Goal: Communication & Community: Answer question/provide support

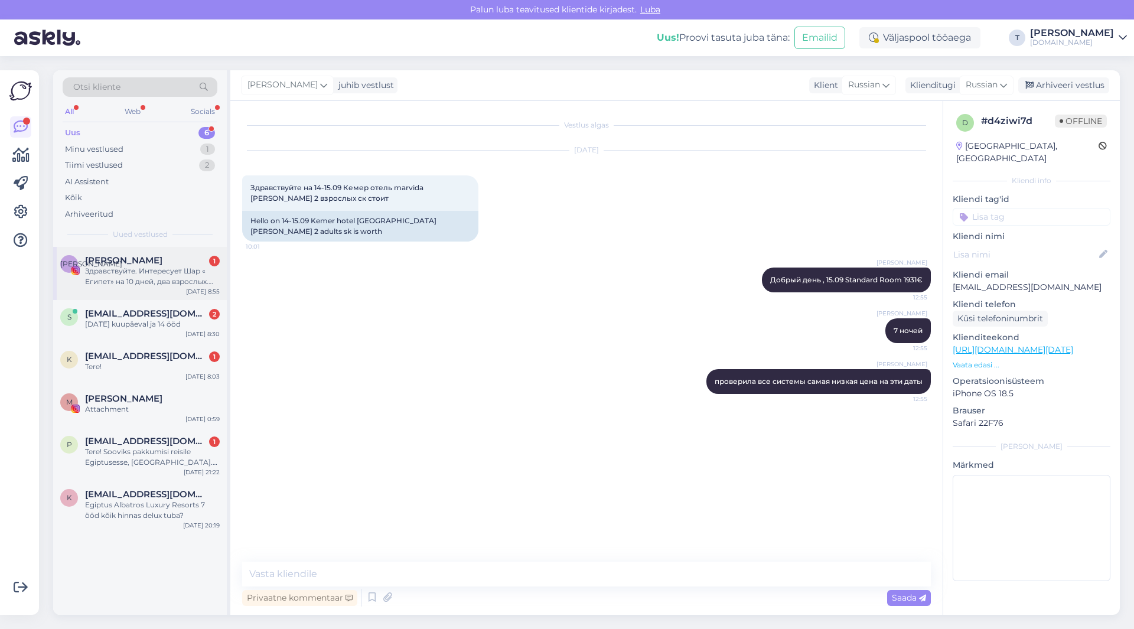
click at [179, 276] on div "Здравствуйте. Интересует Шар « Египет» на 10 дней, два взрослых. Вылет не поздн…" at bounding box center [152, 276] width 135 height 21
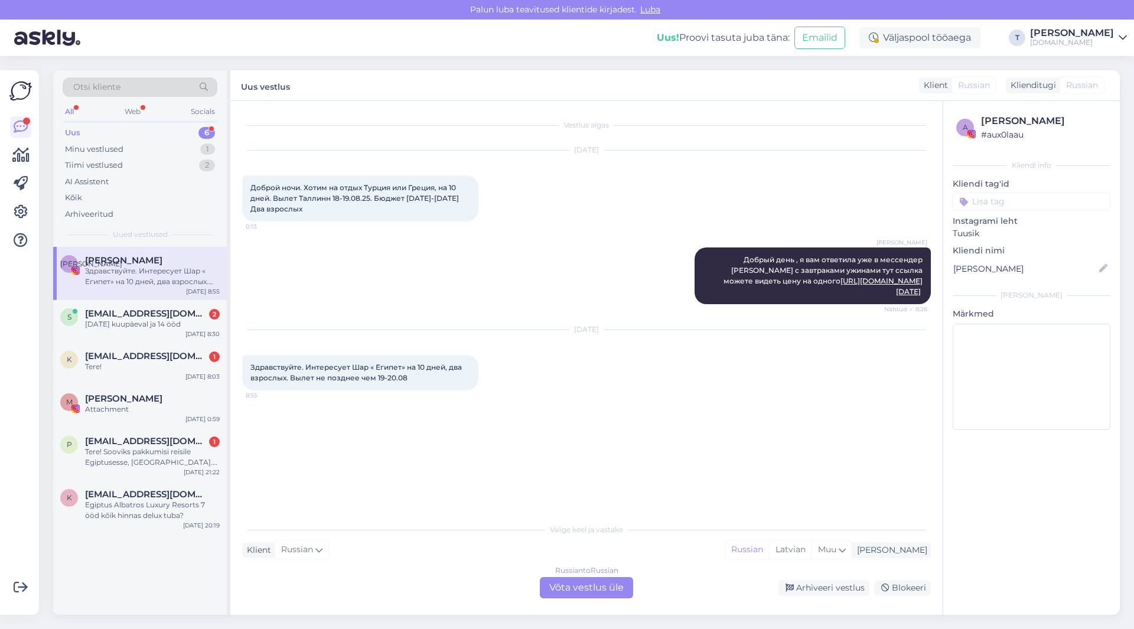
click at [585, 588] on div "Russian to Russian Võta vestlus üle" at bounding box center [586, 587] width 93 height 21
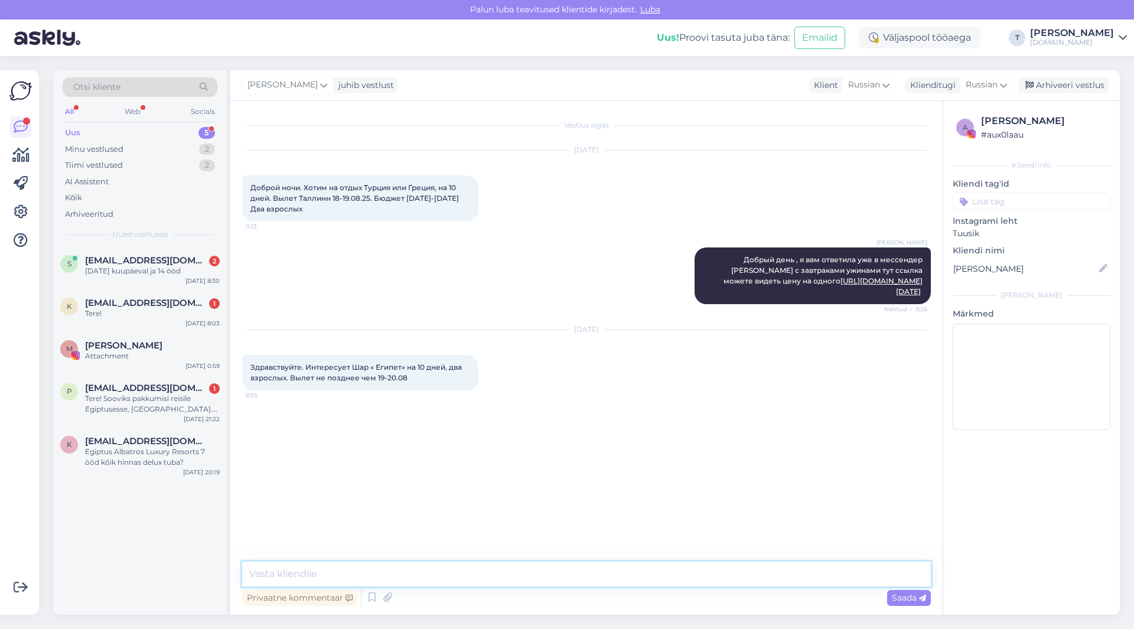
click at [399, 572] on textarea at bounding box center [586, 574] width 688 height 25
type textarea "l"
type textarea "Добрый день ... самый юлижайший вылет 24.08"
drag, startPoint x: 777, startPoint y: 474, endPoint x: 755, endPoint y: 527, distance: 58.0
click at [755, 527] on div "Vestlus algas [DATE] Доброй ночи. Хотим на отдых Турция или Греция, на 10 дней.…" at bounding box center [591, 332] width 699 height 438
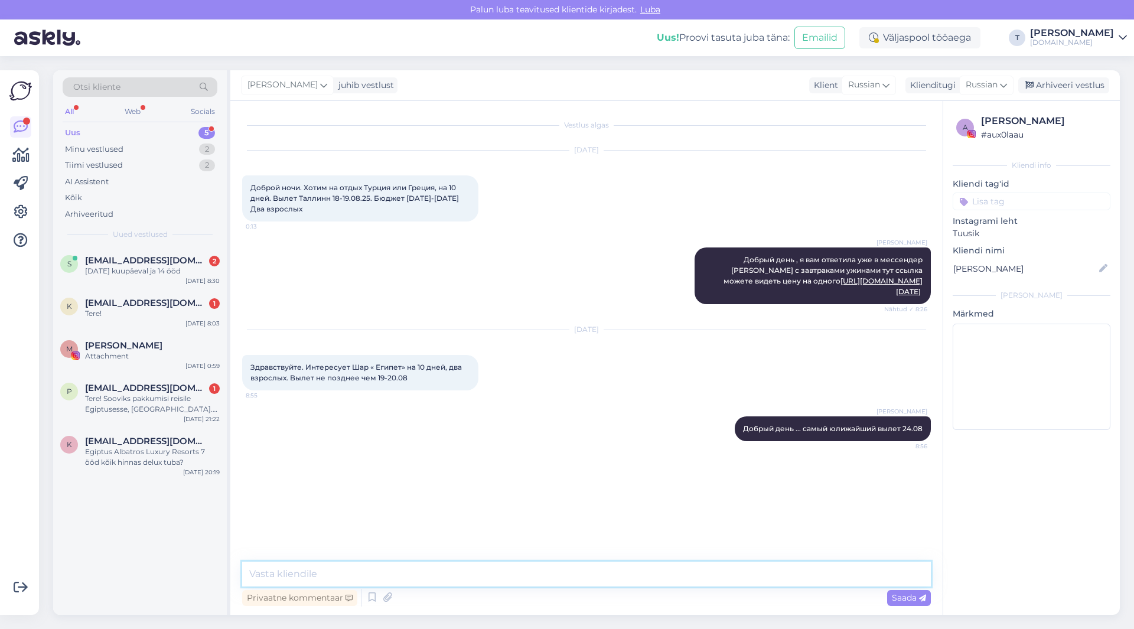
click at [713, 576] on textarea at bounding box center [586, 574] width 688 height 25
type textarea "раньше нету увы"
type textarea "есть на 7 и 11 ночей"
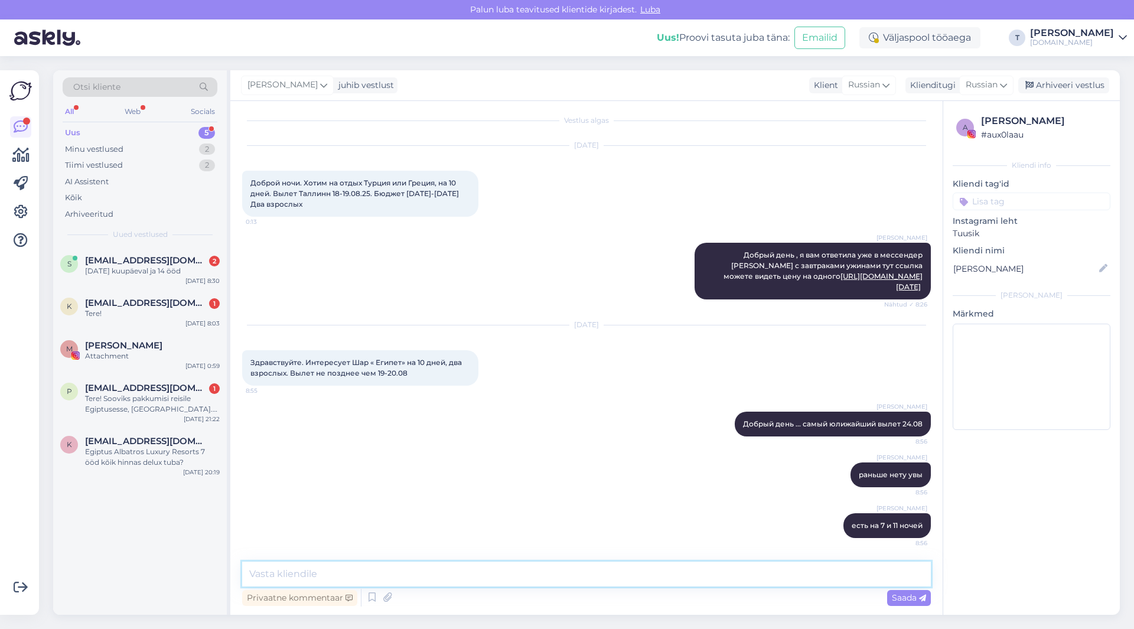
scroll to position [98, 0]
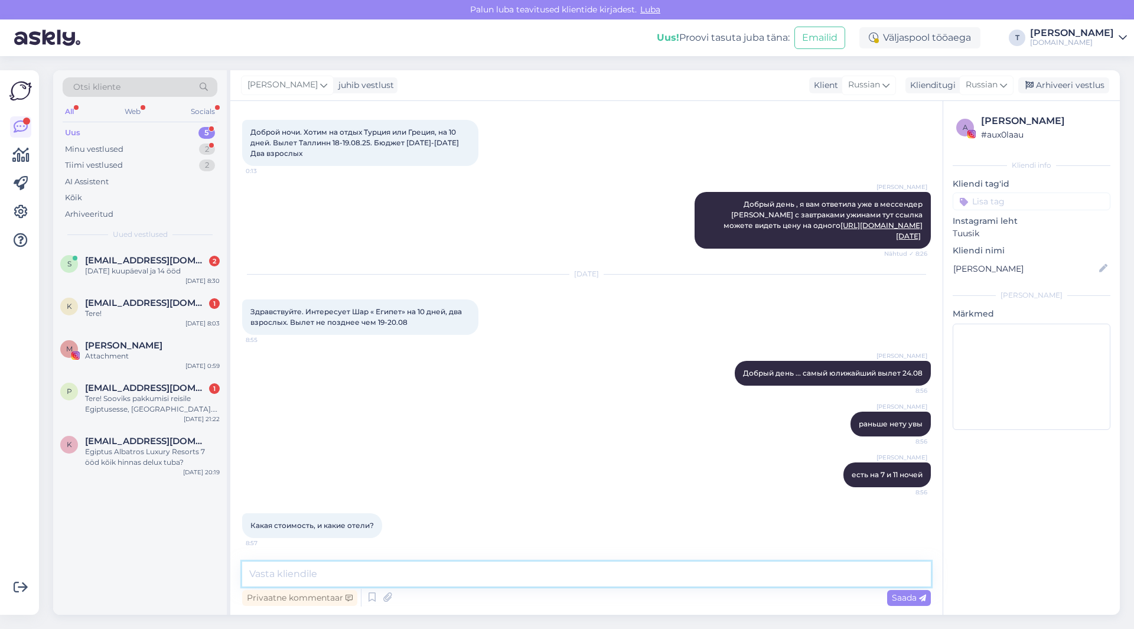
click at [351, 568] on textarea at bounding box center [586, 574] width 688 height 25
type textarea "ну зависит от отелей"
click at [897, 599] on span "Saada" at bounding box center [909, 597] width 34 height 11
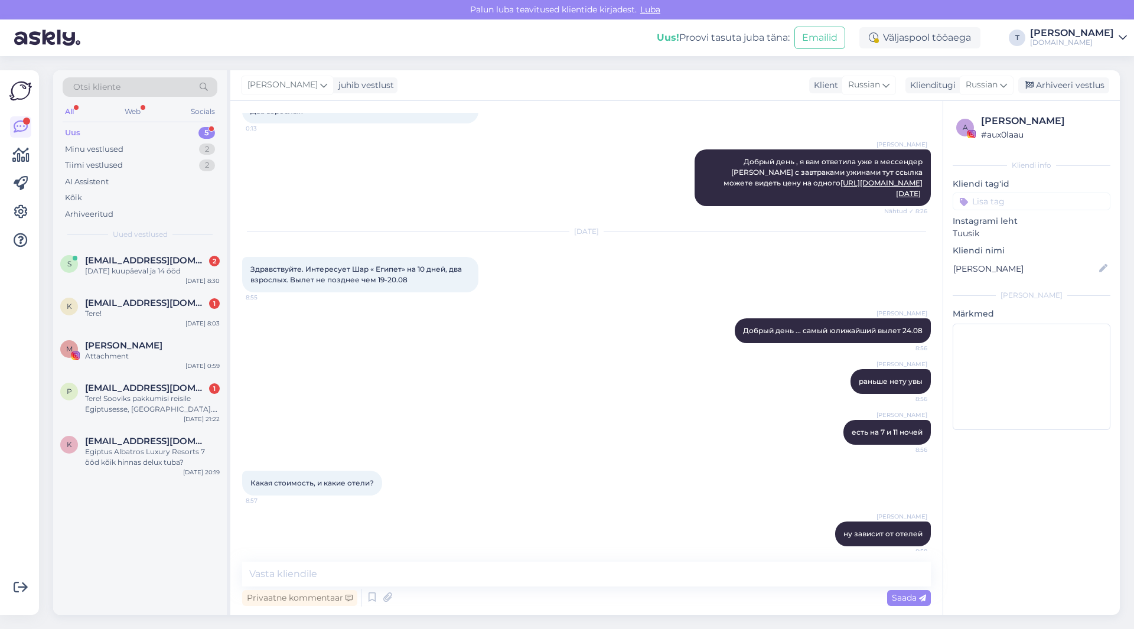
scroll to position [149, 0]
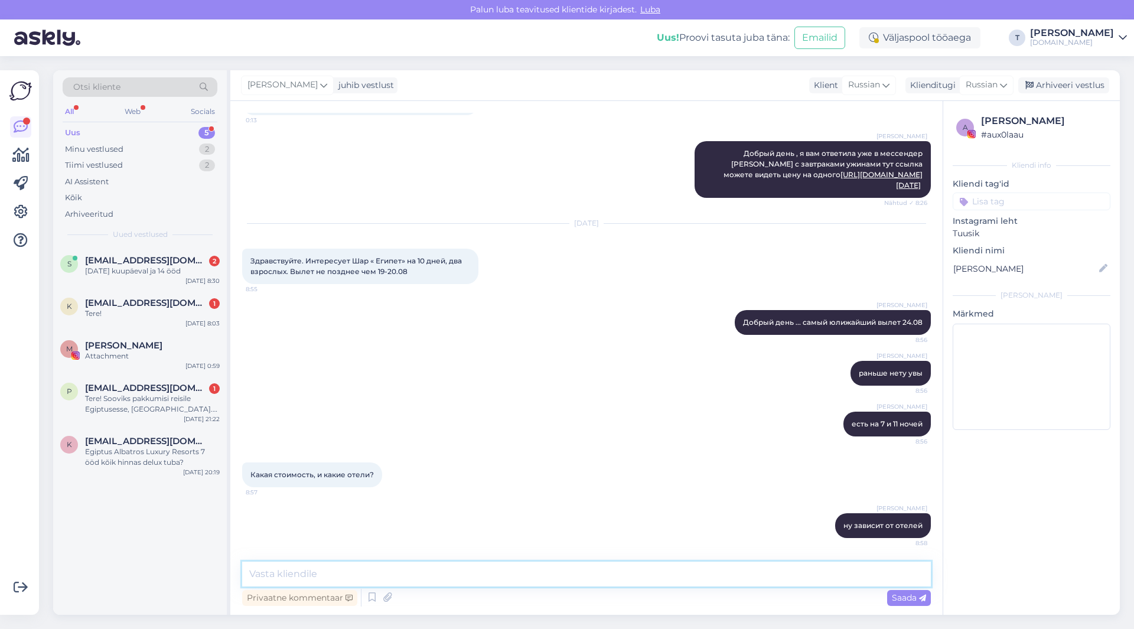
click at [487, 579] on textarea at bounding box center [586, 574] width 688 height 25
click at [439, 566] on textarea at bounding box center [586, 574] width 688 height 25
paste textarea "[URL][DOMAIN_NAME][DATE]"
type textarea "на 7 ночей тут ссылка [URL][DOMAIN_NAME][DATE]"
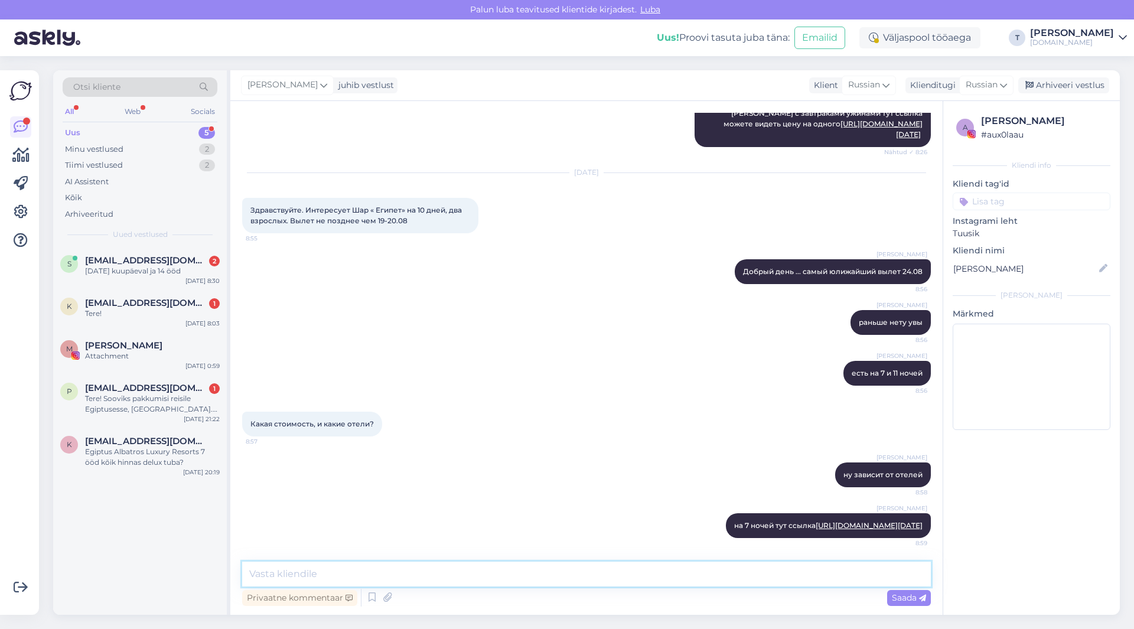
click at [446, 575] on textarea at bounding box center [586, 574] width 688 height 25
type textarea "ой прошу прощения 7 или 15 ночейна 11"
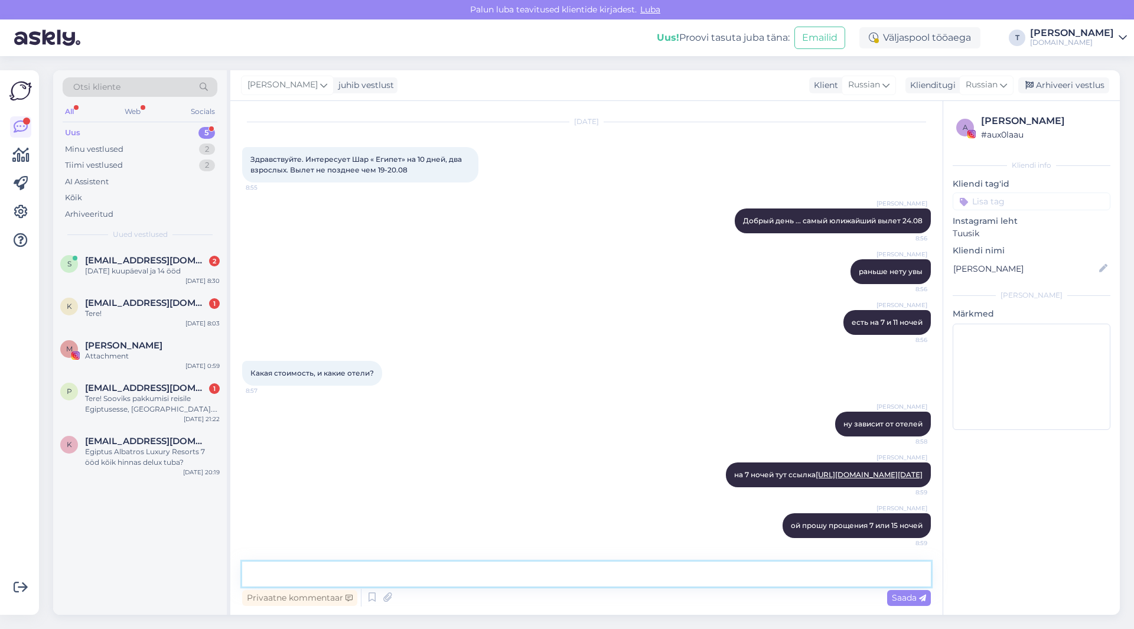
scroll to position [282, 0]
type textarea "ночей нет...я немного опечаталась"
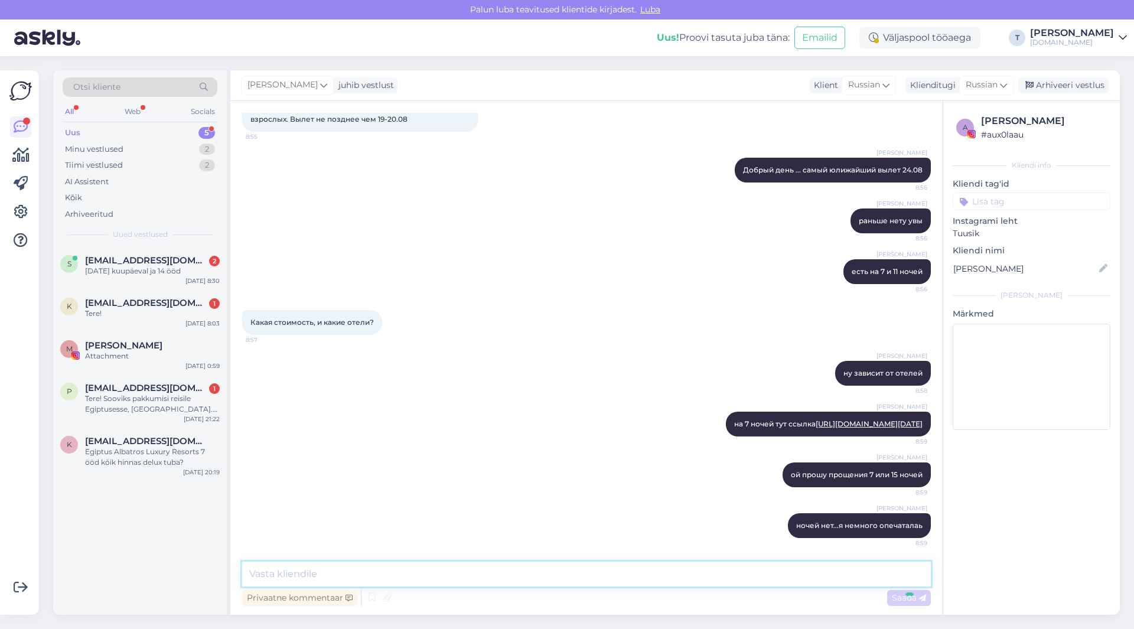
scroll to position [333, 0]
click at [529, 363] on div "[PERSON_NAME] ну зависит от отелей 8:58" at bounding box center [586, 373] width 688 height 51
click at [350, 570] on textarea at bounding box center [586, 574] width 688 height 25
type textarea "какие отели Вас интересуют?"
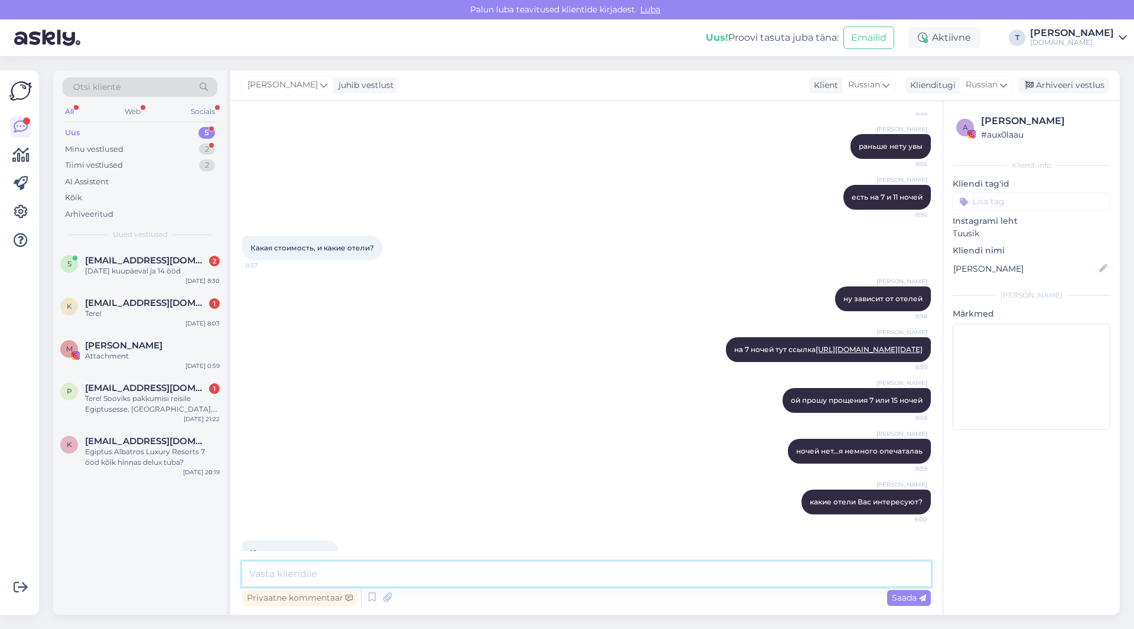
scroll to position [435, 0]
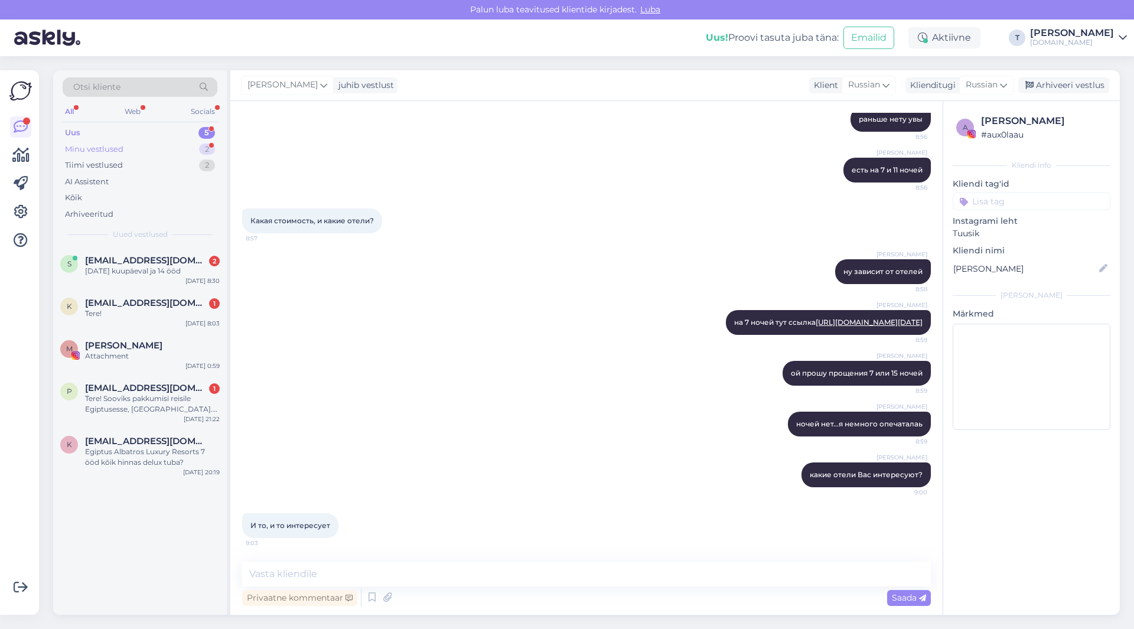
click at [159, 148] on div "Minu vestlused 2" at bounding box center [140, 149] width 155 height 17
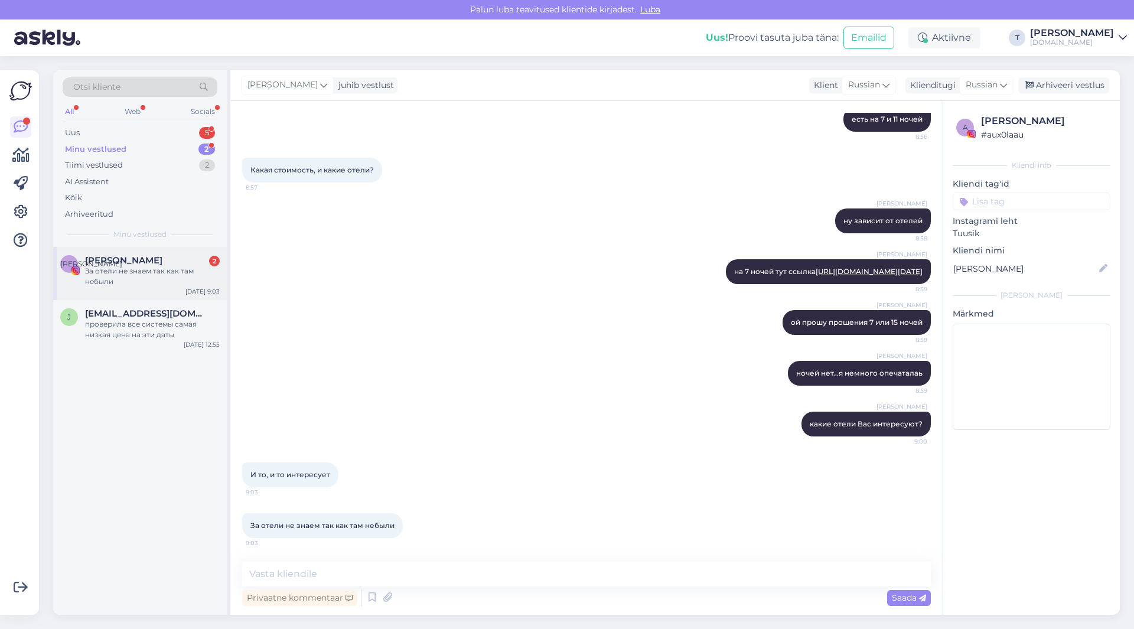
click at [149, 276] on div "За отели не знаем так как там небыли" at bounding box center [152, 276] width 135 height 21
click at [538, 572] on textarea at bounding box center [586, 574] width 688 height 25
type textarea "d"
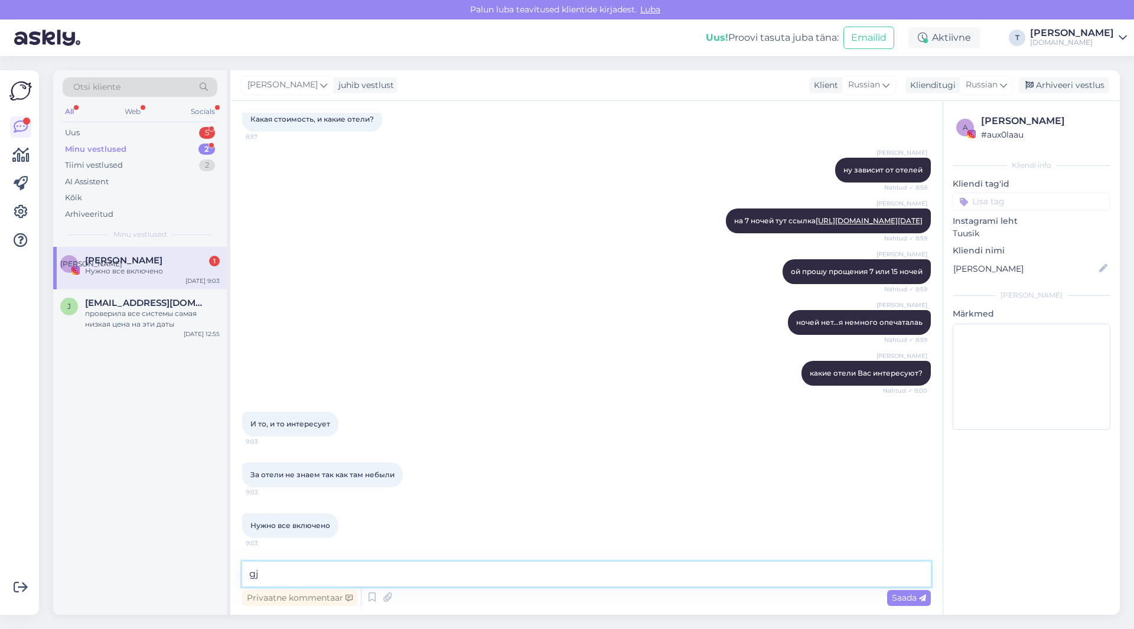
type textarea "g"
type textarea "по ссылке можете видеть цены, там на одного человека при размещении вдвоем"
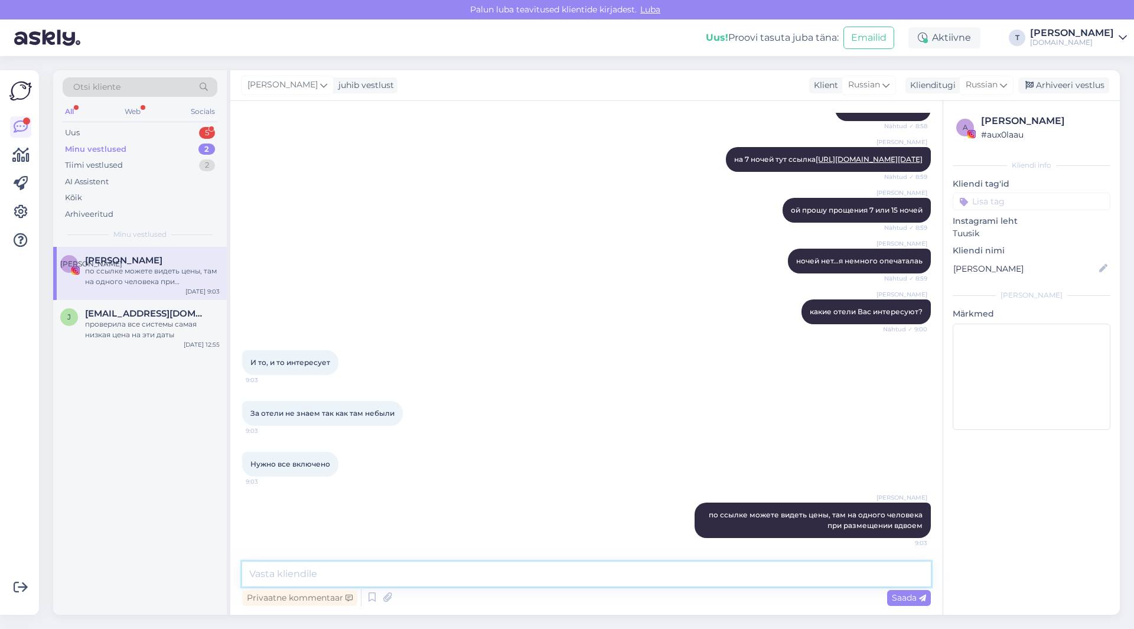
scroll to position [598, 0]
click at [583, 567] on textarea at bounding box center [586, 574] width 688 height 25
type textarea "все отели всё включено"
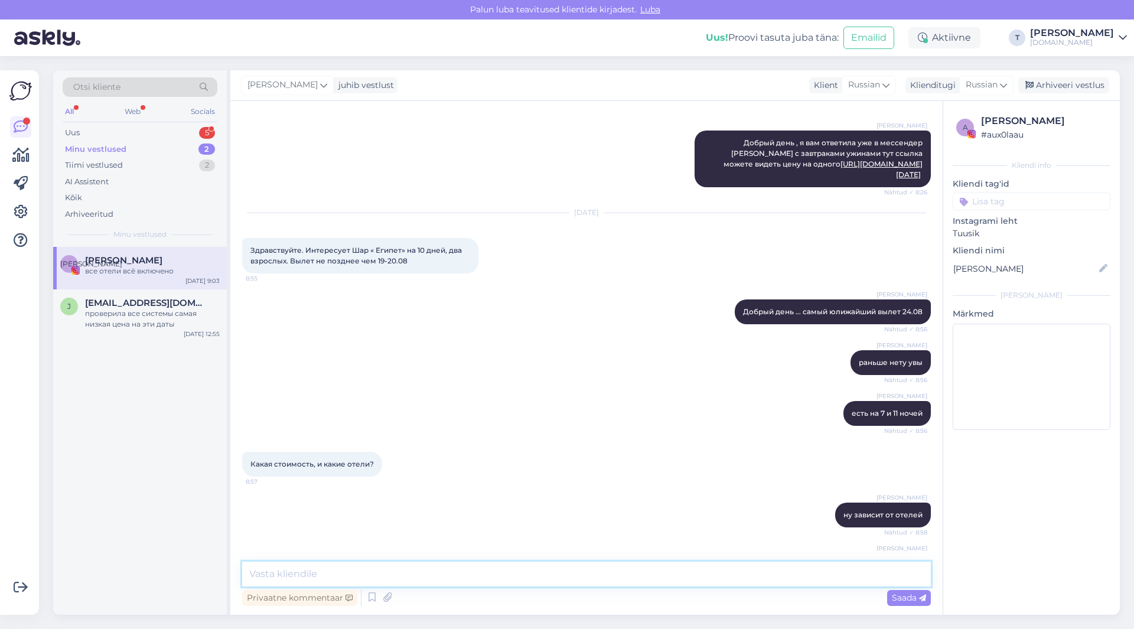
scroll to position [0, 0]
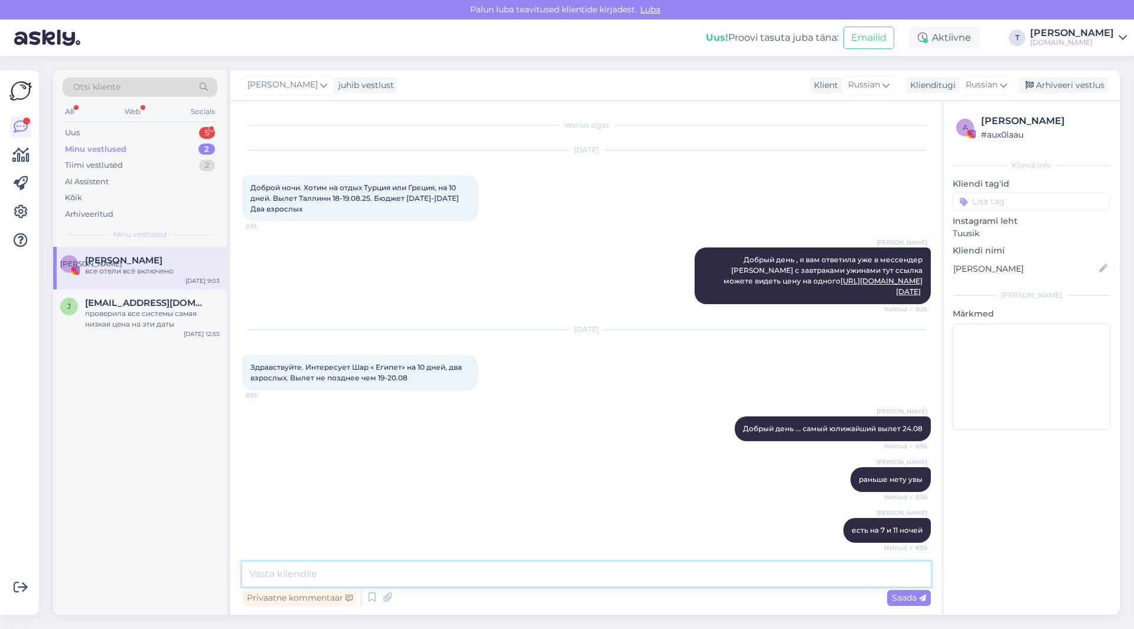
click at [476, 577] on textarea at bounding box center [586, 574] width 688 height 25
type textarea "но тоже мало мест на самолёт , долго думать нельзя"
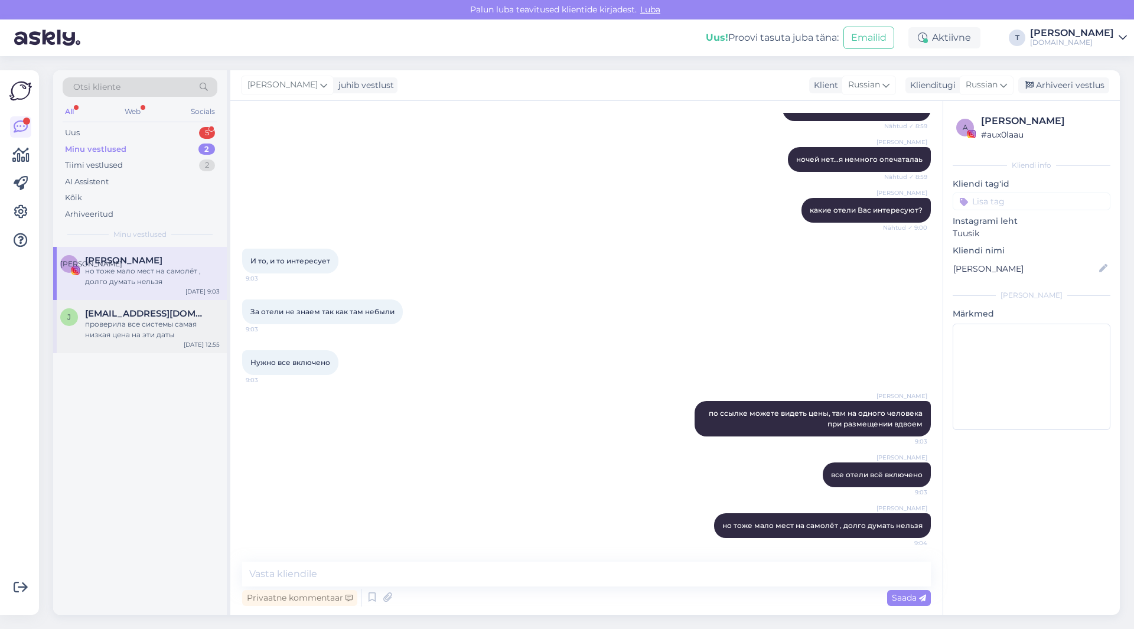
click at [141, 316] on span "[EMAIL_ADDRESS][DOMAIN_NAME]" at bounding box center [146, 313] width 123 height 11
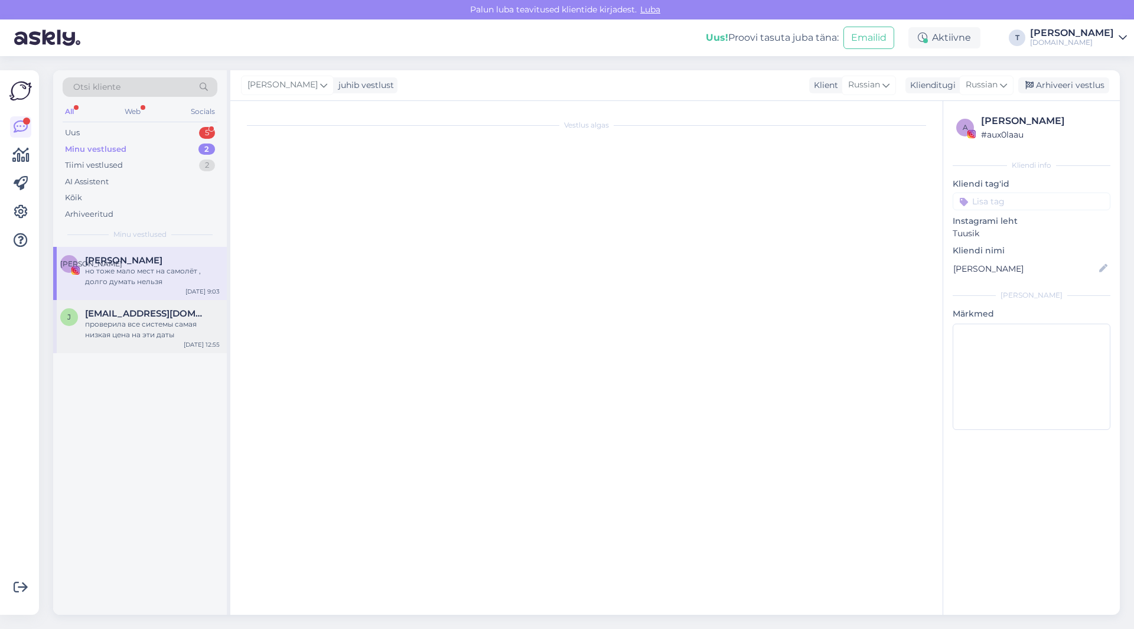
scroll to position [0, 0]
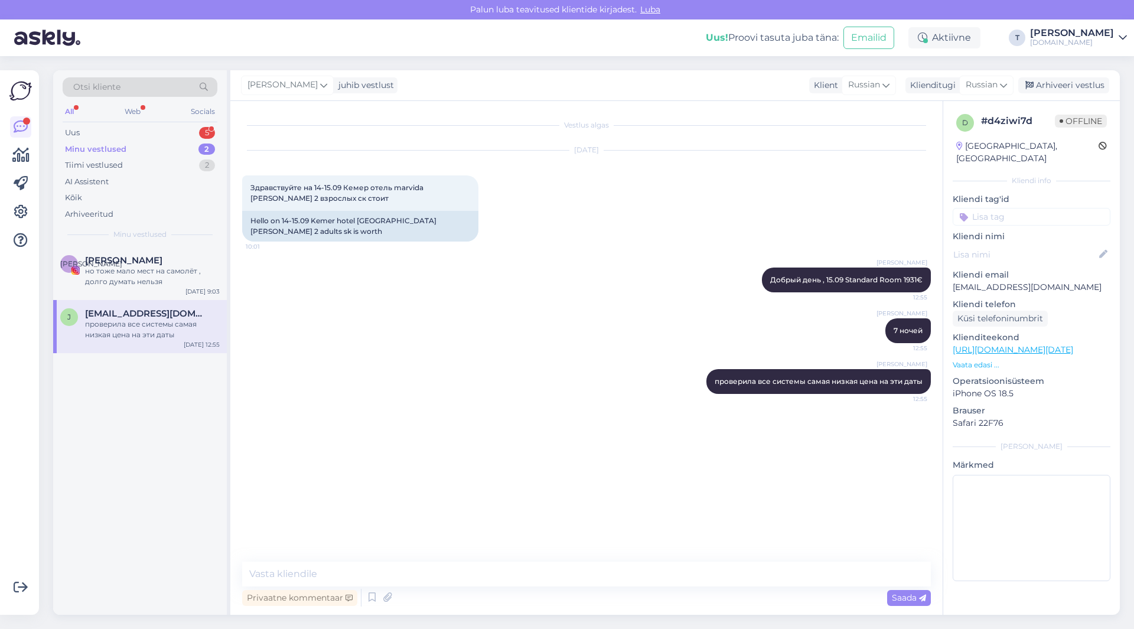
click at [1023, 281] on p "[EMAIL_ADDRESS][DOMAIN_NAME]" at bounding box center [1031, 287] width 158 height 12
copy p "[EMAIL_ADDRESS][DOMAIN_NAME]"
click at [142, 265] on span "[PERSON_NAME]" at bounding box center [123, 260] width 77 height 11
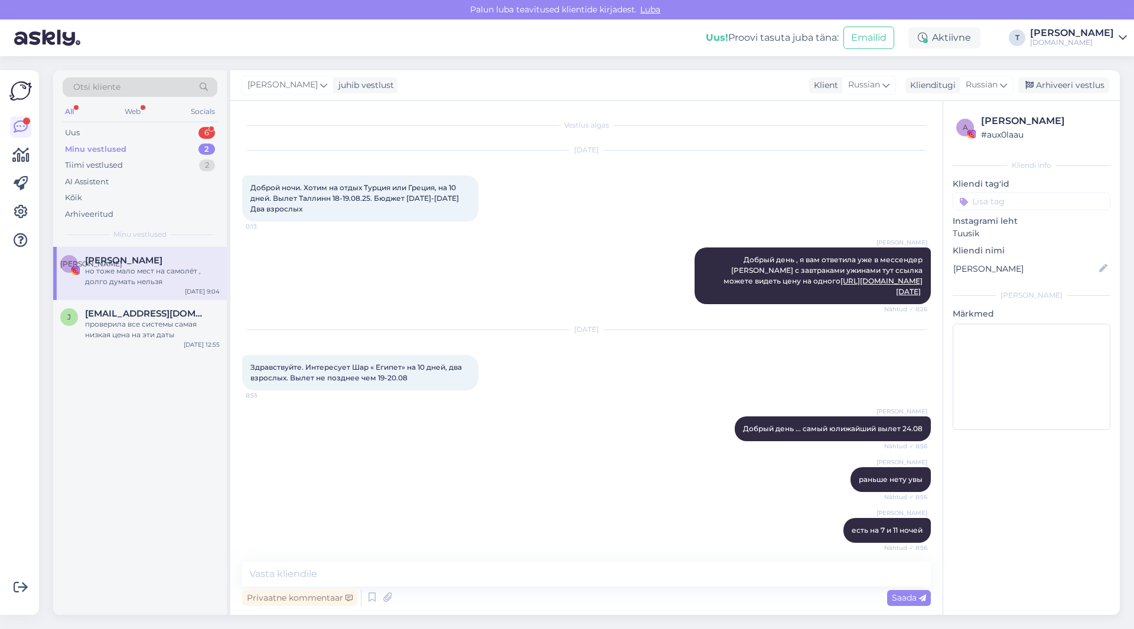
scroll to position [699, 0]
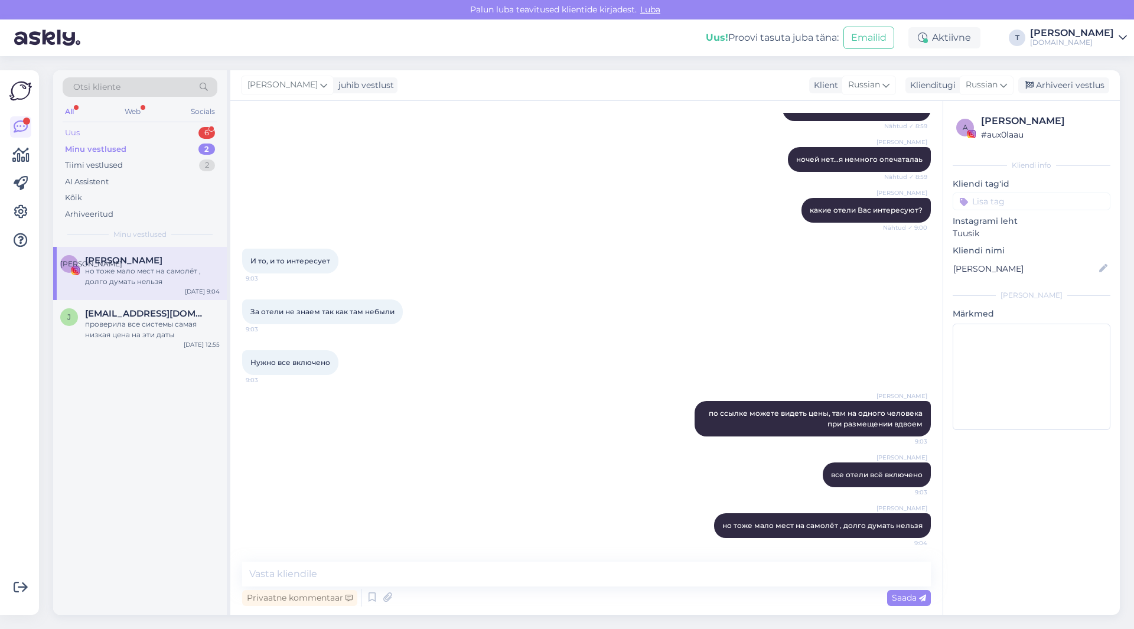
click at [182, 129] on div "Uus 6" at bounding box center [140, 133] width 155 height 17
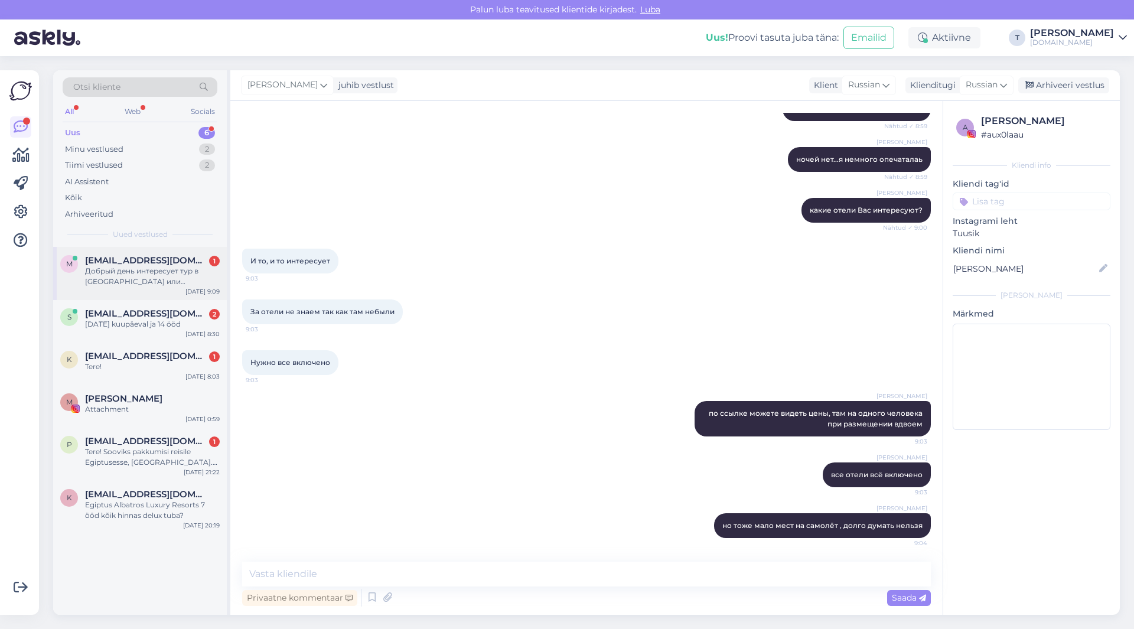
click at [167, 268] on div "Добрый день интересует тур в [GEOGRAPHIC_DATA] или Черногорие на 7 дней на двои…" at bounding box center [152, 276] width 135 height 21
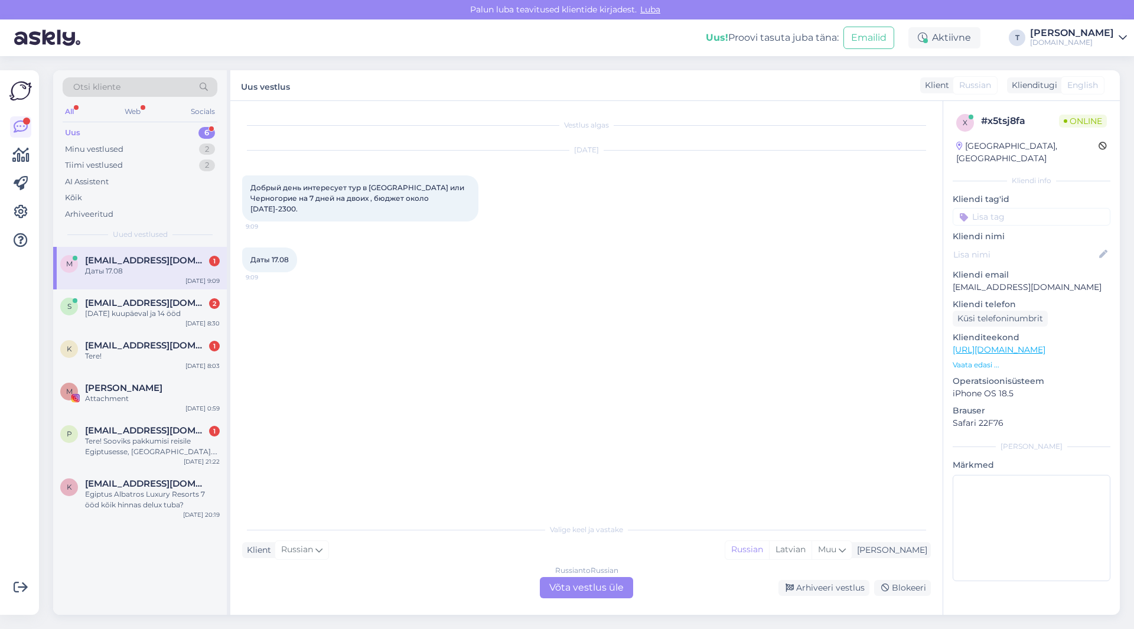
click at [576, 589] on div "Russian to Russian Võta vestlus üle" at bounding box center [586, 587] width 93 height 21
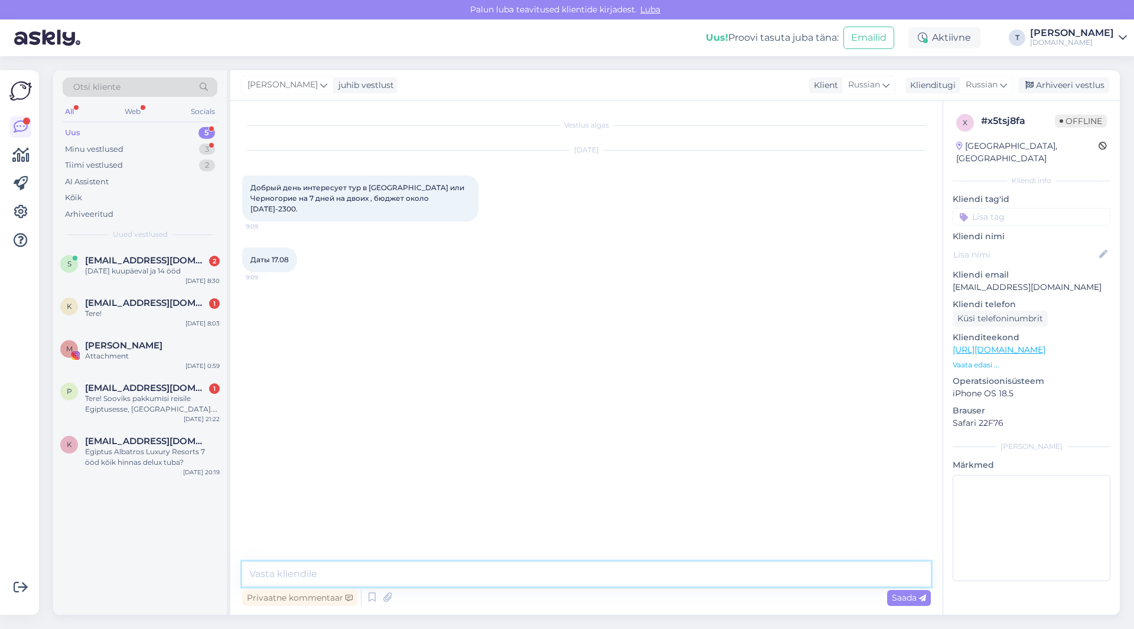
click at [433, 575] on textarea at bounding box center [586, 574] width 688 height 25
type textarea "Добрый день . Уже смотрю эти даты почти нет ничего , посмотрю что могу предложи…"
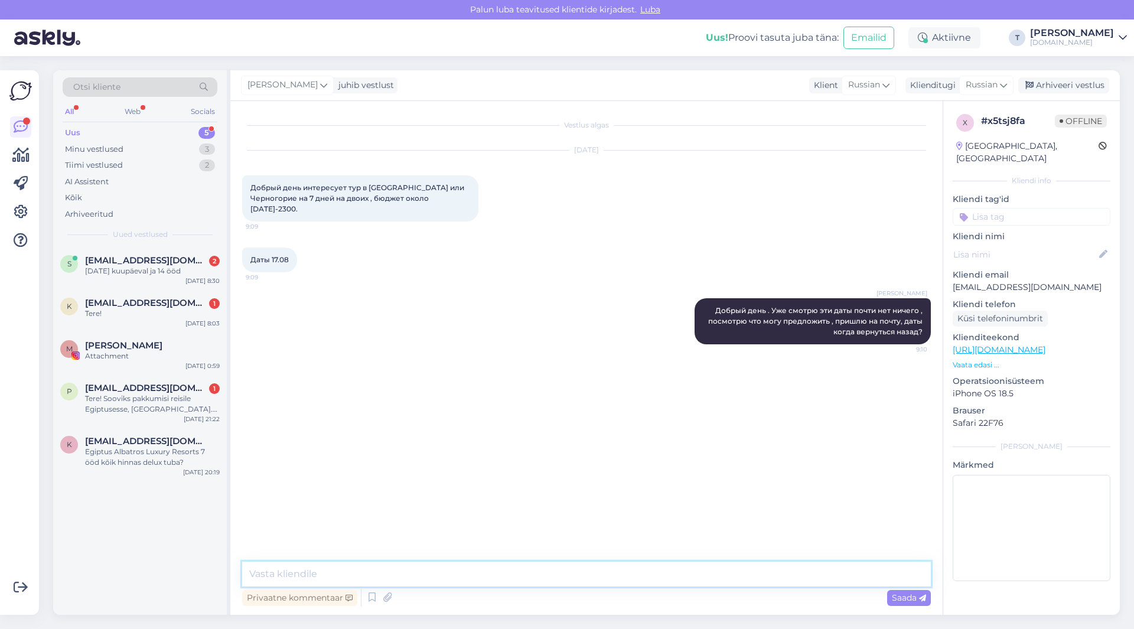
click at [357, 570] on textarea at bounding box center [586, 574] width 688 height 25
type textarea "если позже то подошло бы что то?"
click at [433, 575] on textarea at bounding box center [586, 574] width 688 height 25
type textarea "тип питания какой тоже укажите"
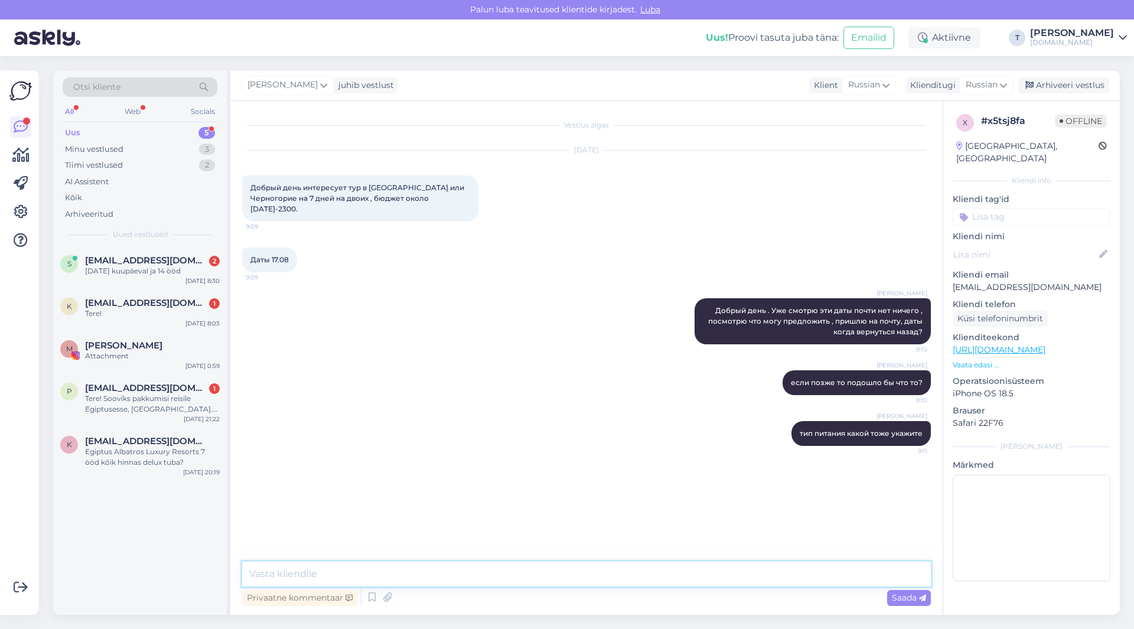
click at [474, 566] on textarea at bounding box center [586, 574] width 688 height 25
type textarea "есть мало что в [GEOGRAPHIC_DATA] на 17.08"
type textarea "3 места на самолёт"
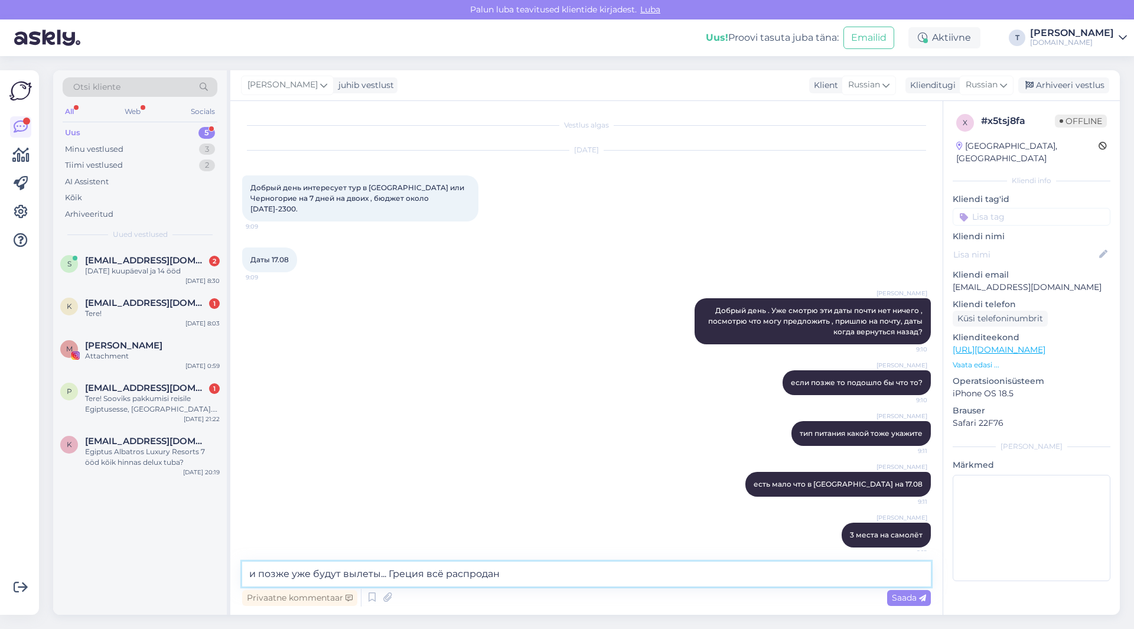
type textarea "и позже уже будут вылеты... Греция всё распродано"
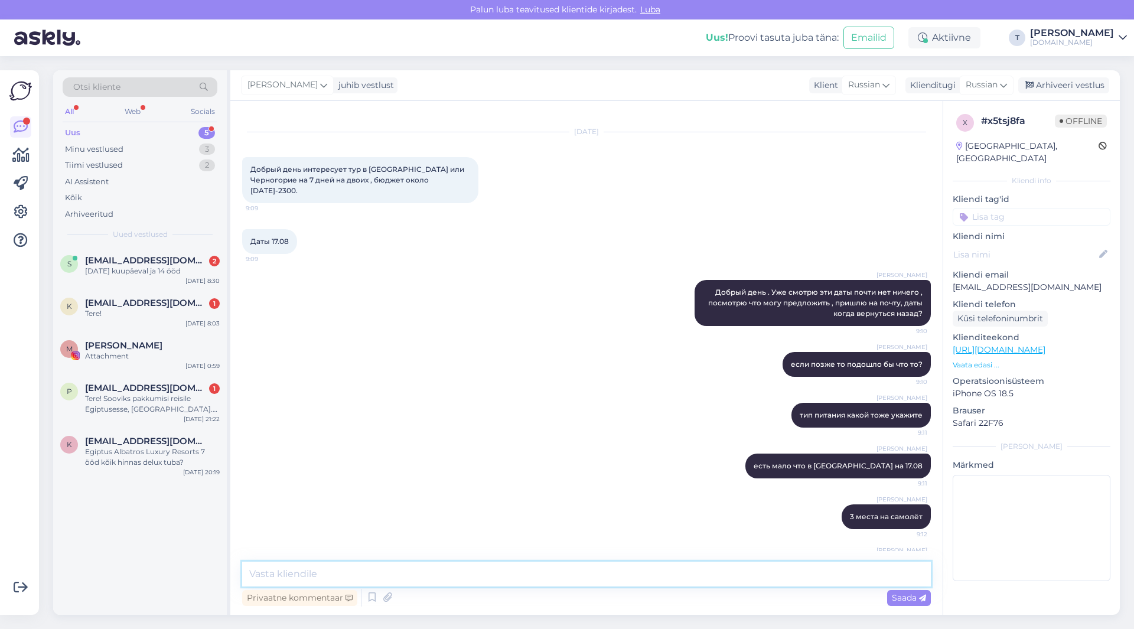
scroll to position [50, 0]
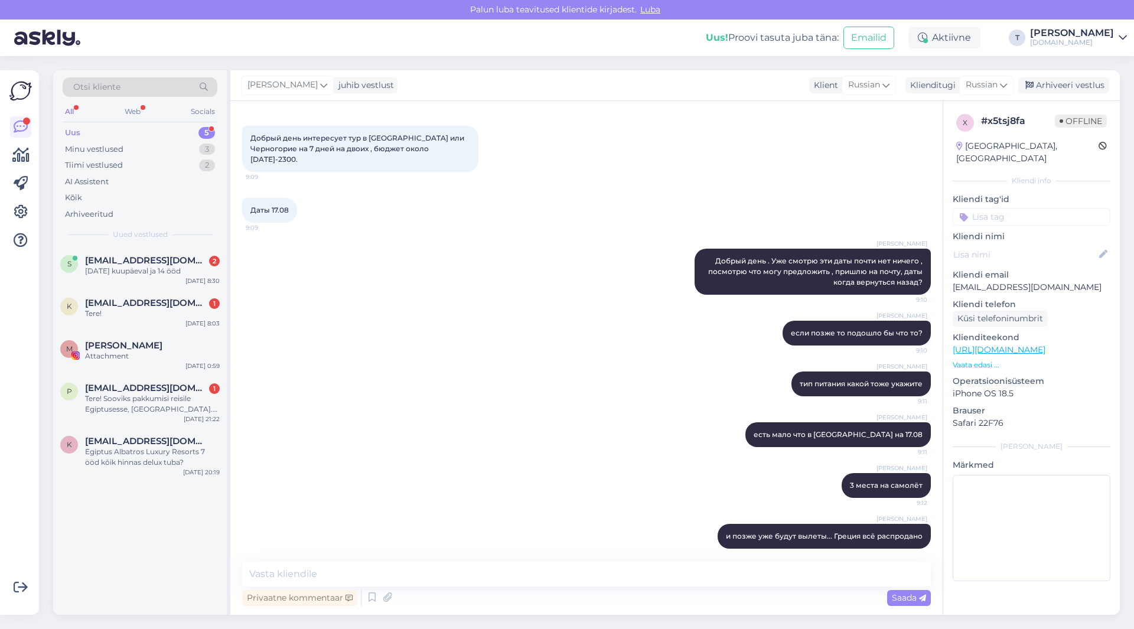
click at [155, 125] on div "Uus 5" at bounding box center [140, 133] width 155 height 17
click at [154, 148] on div "Minu vestlused 3" at bounding box center [140, 149] width 155 height 17
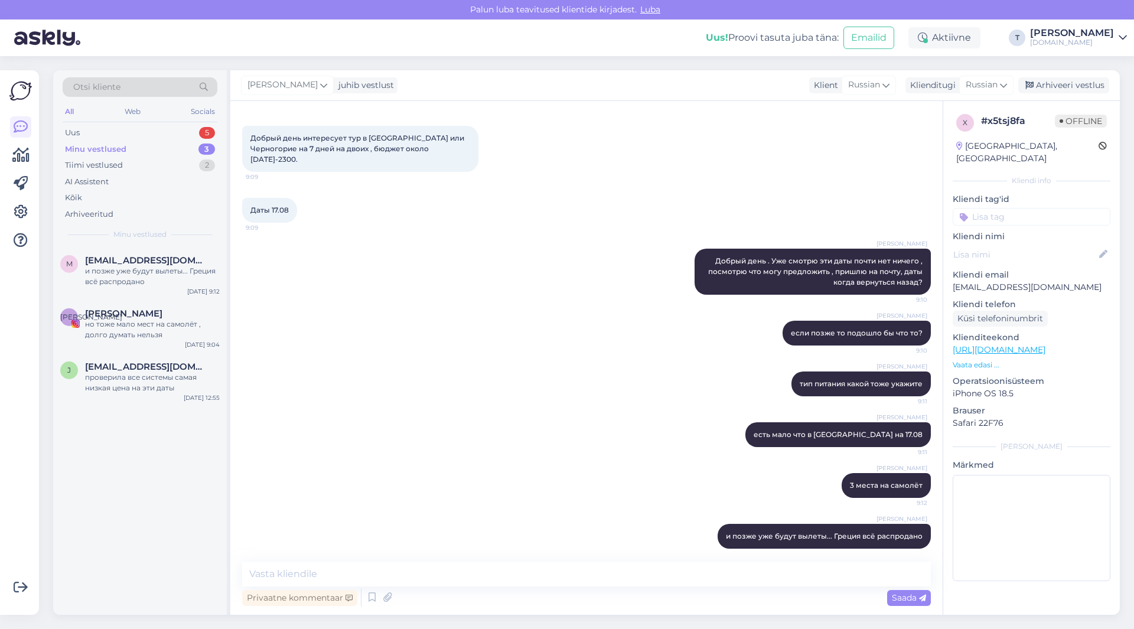
scroll to position [0, 0]
click at [146, 326] on div "но тоже мало мест на самолёт , долго думать нельзя" at bounding box center [152, 329] width 135 height 21
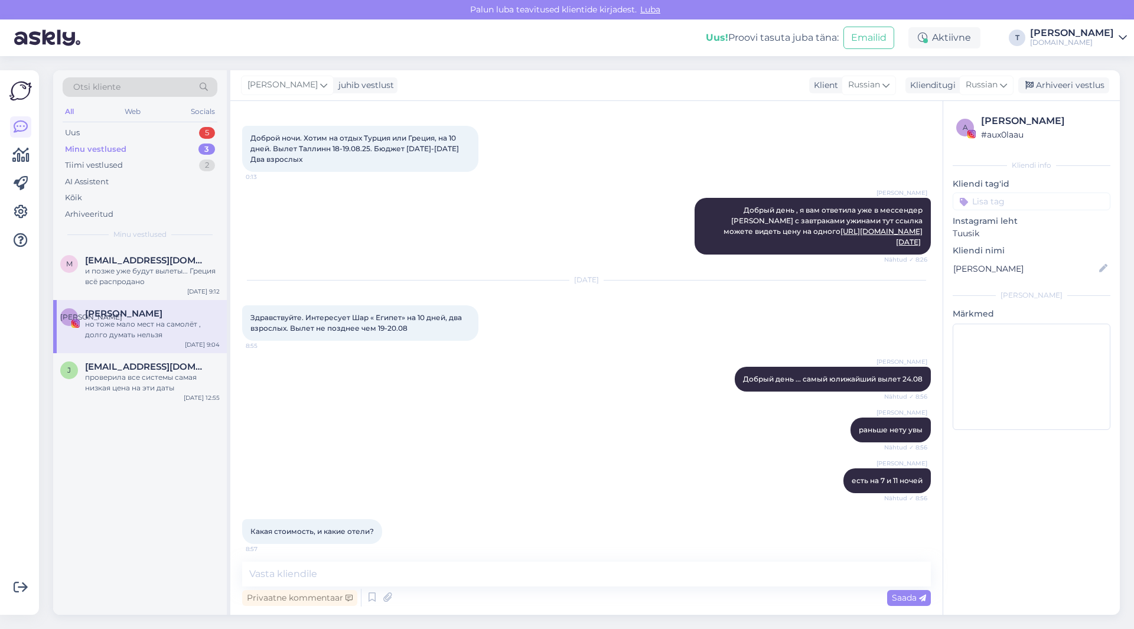
scroll to position [699, 0]
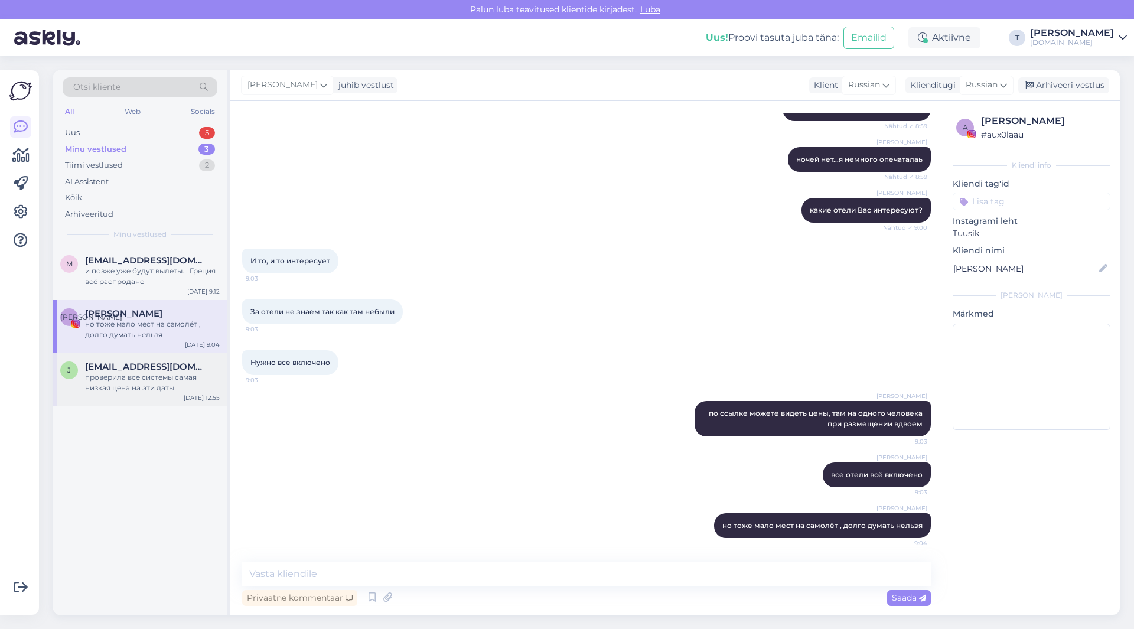
click at [172, 379] on div "проверила все системы самая низкая цена на эти даты" at bounding box center [152, 382] width 135 height 21
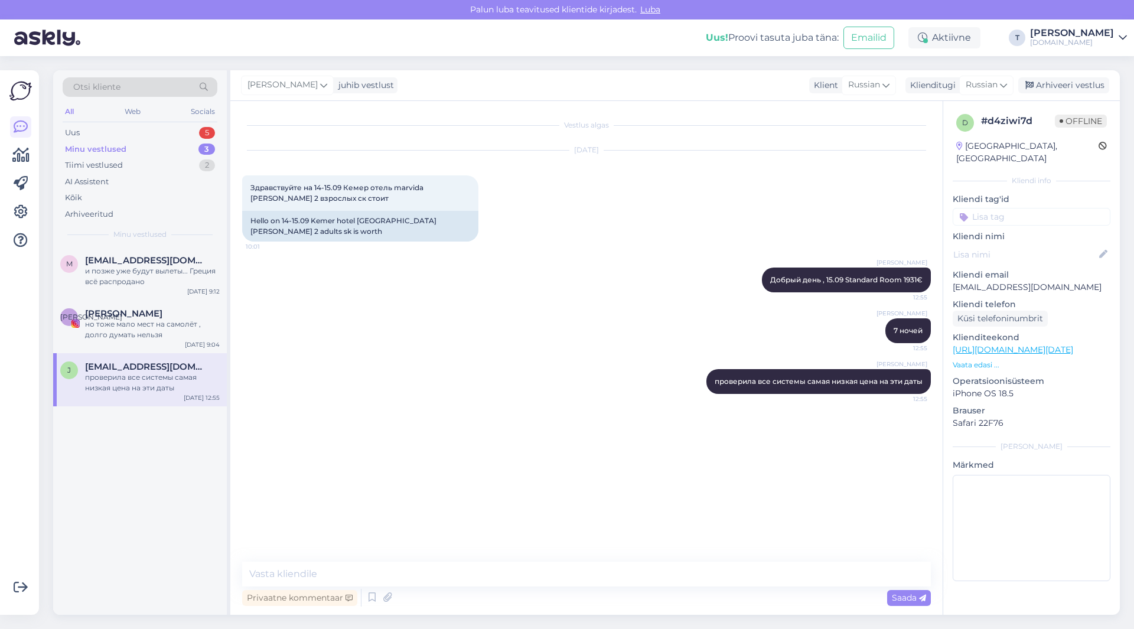
scroll to position [0, 0]
click at [981, 360] on p "Vaata edasi ..." at bounding box center [1031, 365] width 158 height 11
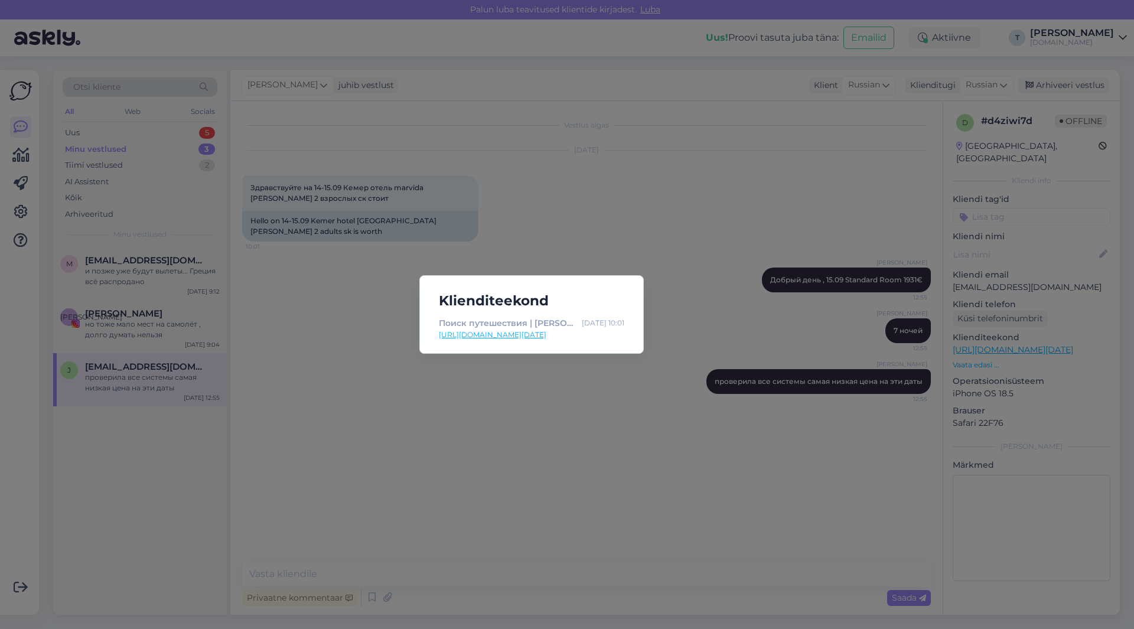
click at [605, 234] on div "Klienditeekond Поиск путешествия | Tuusik [DATE] 10:01 [URL][DOMAIN_NAME][DATE]" at bounding box center [567, 314] width 1134 height 629
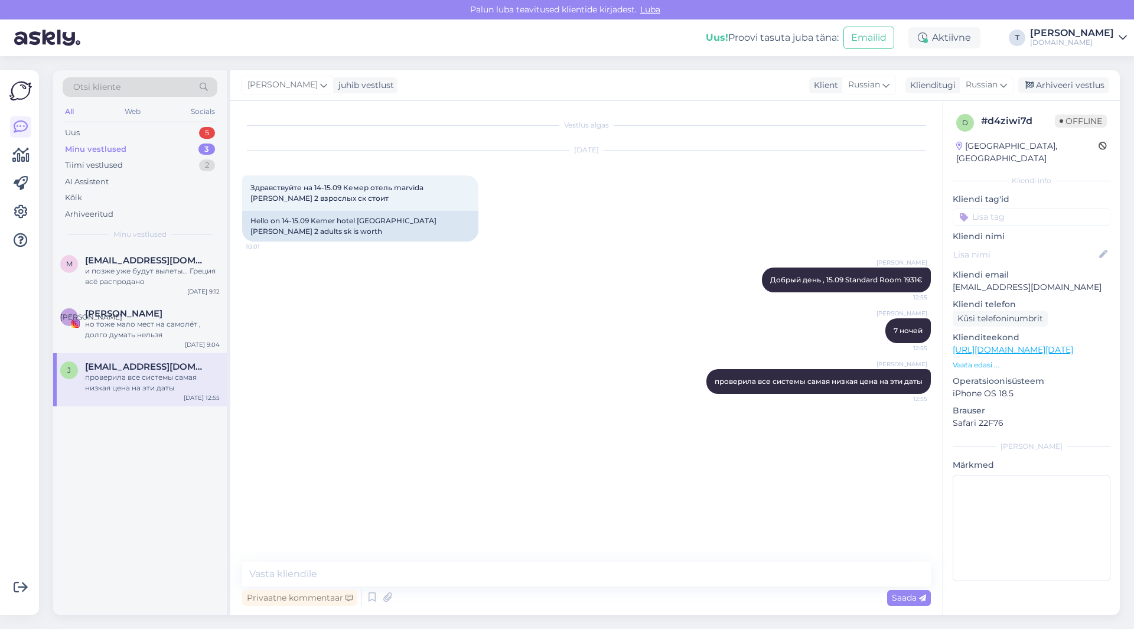
click at [1001, 281] on p "[EMAIL_ADDRESS][DOMAIN_NAME]" at bounding box center [1031, 287] width 158 height 12
copy p "[EMAIL_ADDRESS][DOMAIN_NAME]"
drag, startPoint x: 390, startPoint y: 187, endPoint x: 448, endPoint y: 187, distance: 57.3
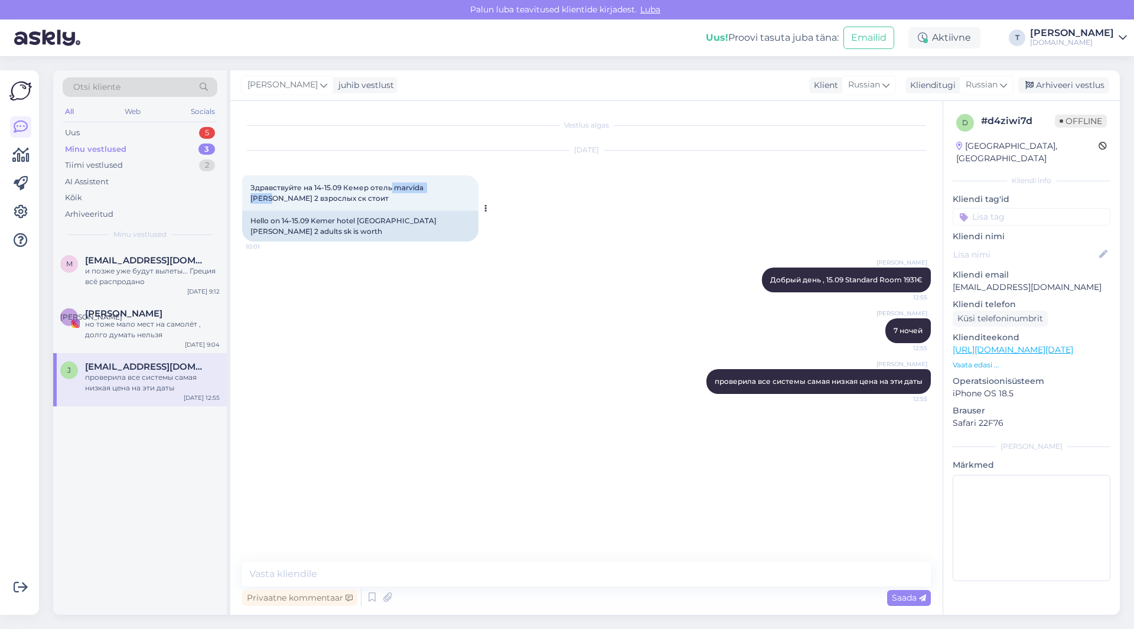
click at [425, 187] on span "Здравствуйте на 14-15.09 Кемер отель marvida [PERSON_NAME] 2 взрослых ск стоит" at bounding box center [337, 192] width 175 height 19
copy span "[PERSON_NAME]"
click at [1057, 83] on div "Arhiveeri vestlus" at bounding box center [1063, 85] width 91 height 16
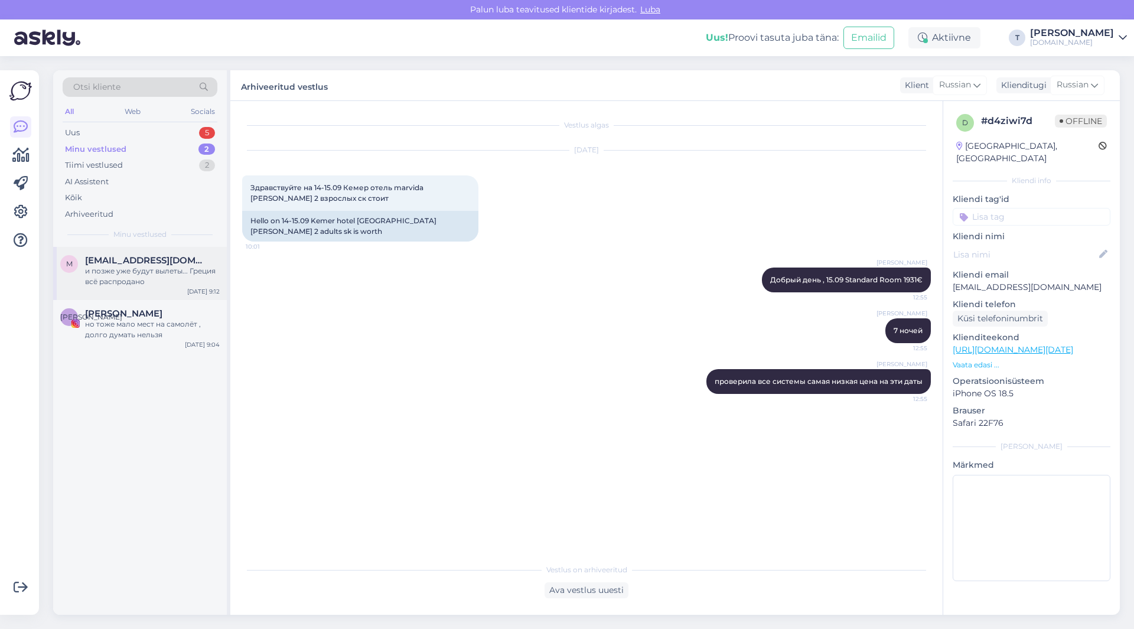
click at [164, 285] on div "и позже уже будут вылеты... Греция всё распродано" at bounding box center [152, 276] width 135 height 21
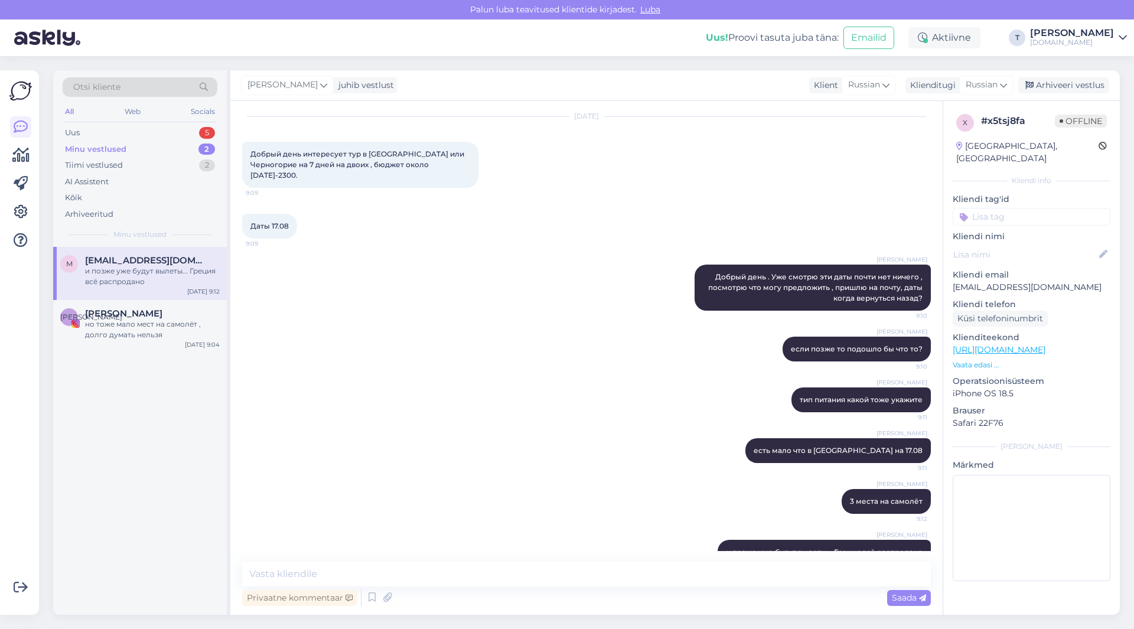
scroll to position [50, 0]
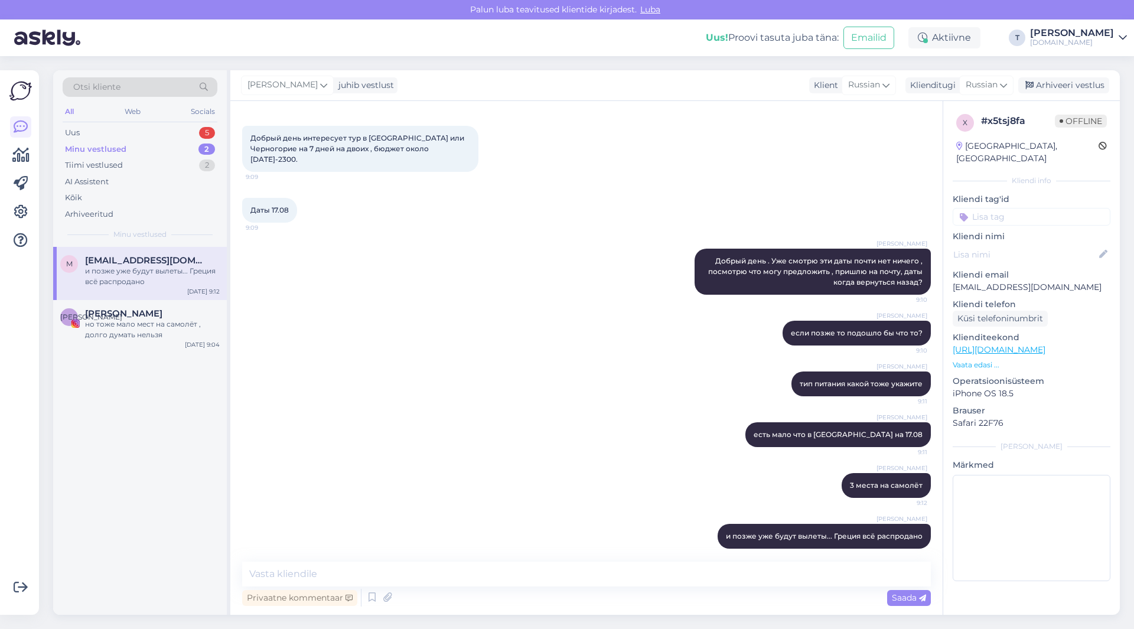
click at [967, 360] on p "Vaata edasi ..." at bounding box center [1031, 365] width 158 height 11
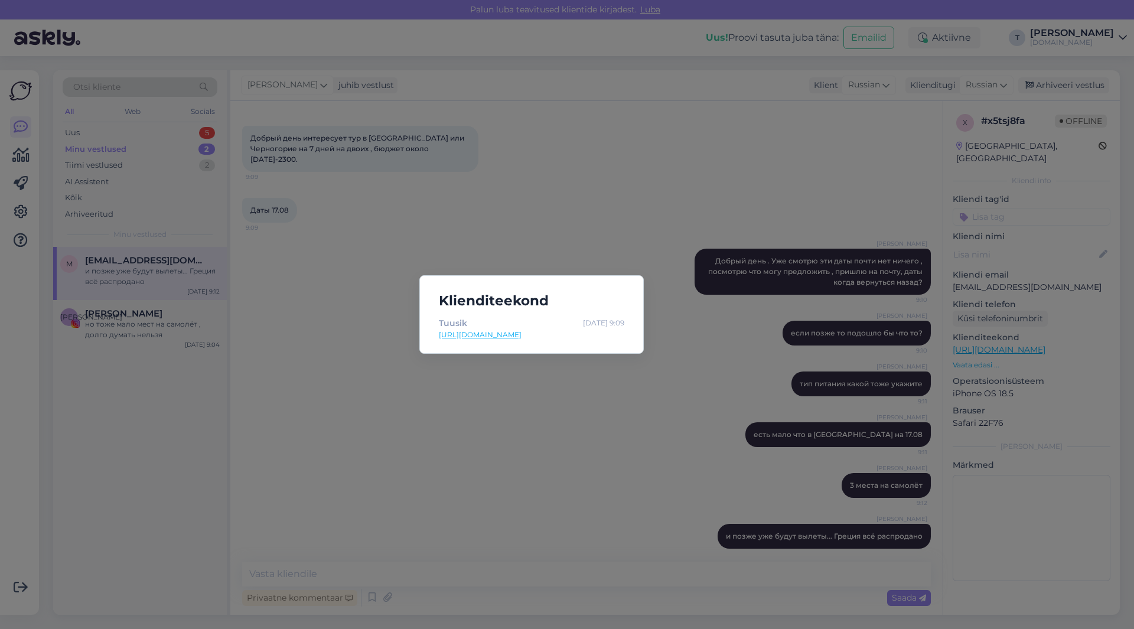
click at [547, 331] on link "[URL][DOMAIN_NAME]" at bounding box center [531, 334] width 185 height 11
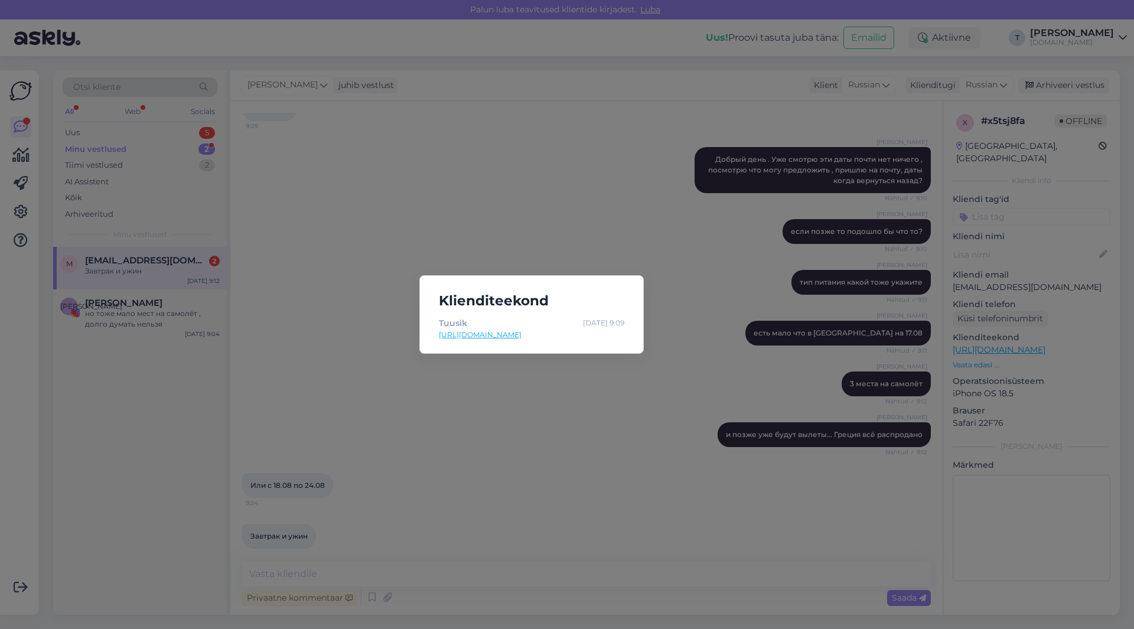
click at [289, 246] on div "Klienditeekond Tuusik [DATE] 9:09 [URL][DOMAIN_NAME]" at bounding box center [567, 314] width 1134 height 629
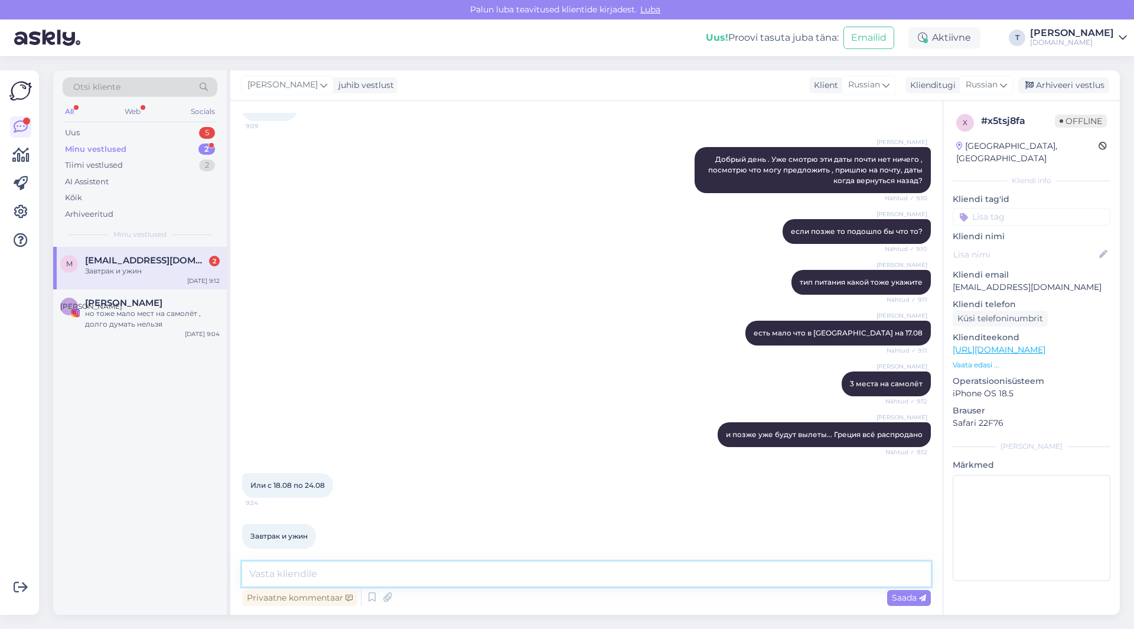
click at [320, 578] on textarea at bounding box center [586, 574] width 688 height 25
type textarea "z"
type textarea "g"
type textarea "вышлю Вам на почту"
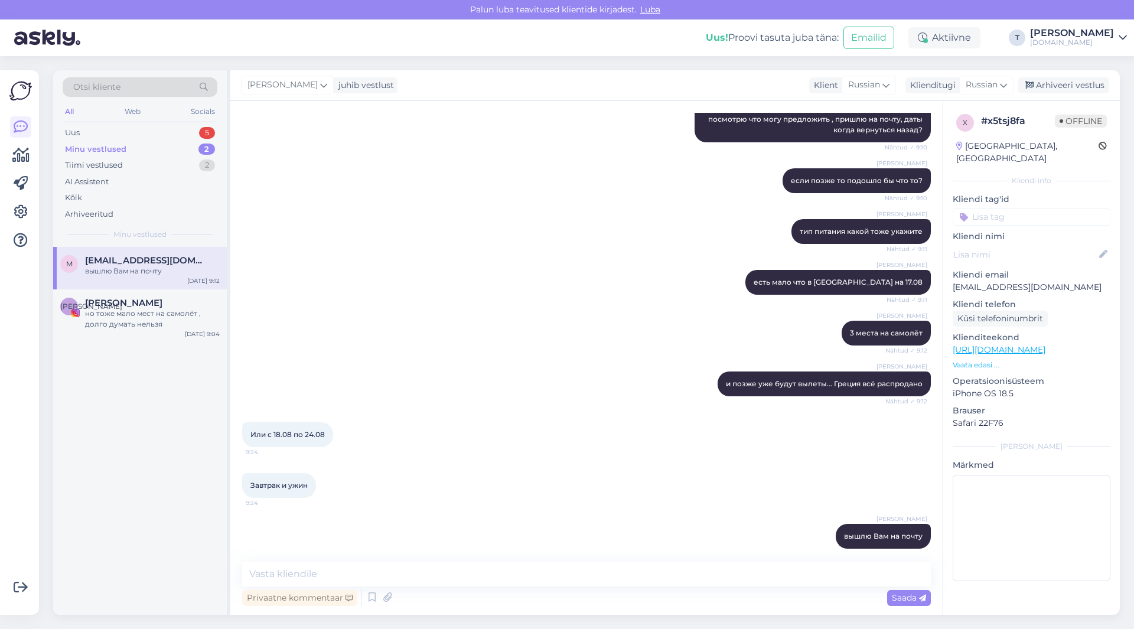
click at [1032, 281] on p "[EMAIL_ADDRESS][DOMAIN_NAME]" at bounding box center [1031, 287] width 158 height 12
copy p "[EMAIL_ADDRESS][DOMAIN_NAME]"
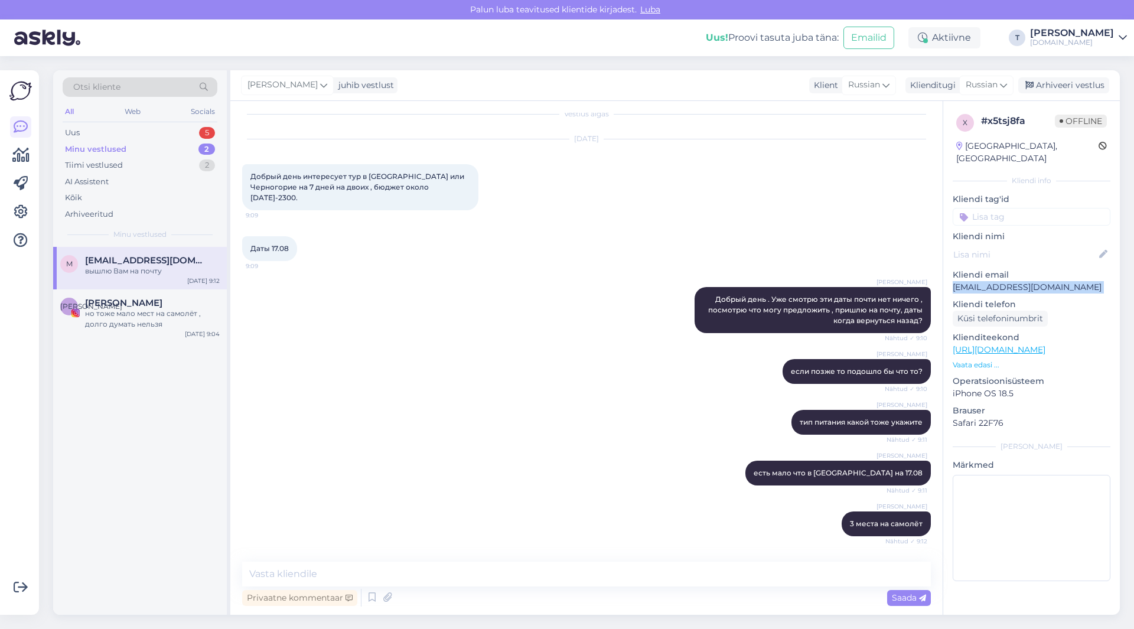
scroll to position [0, 0]
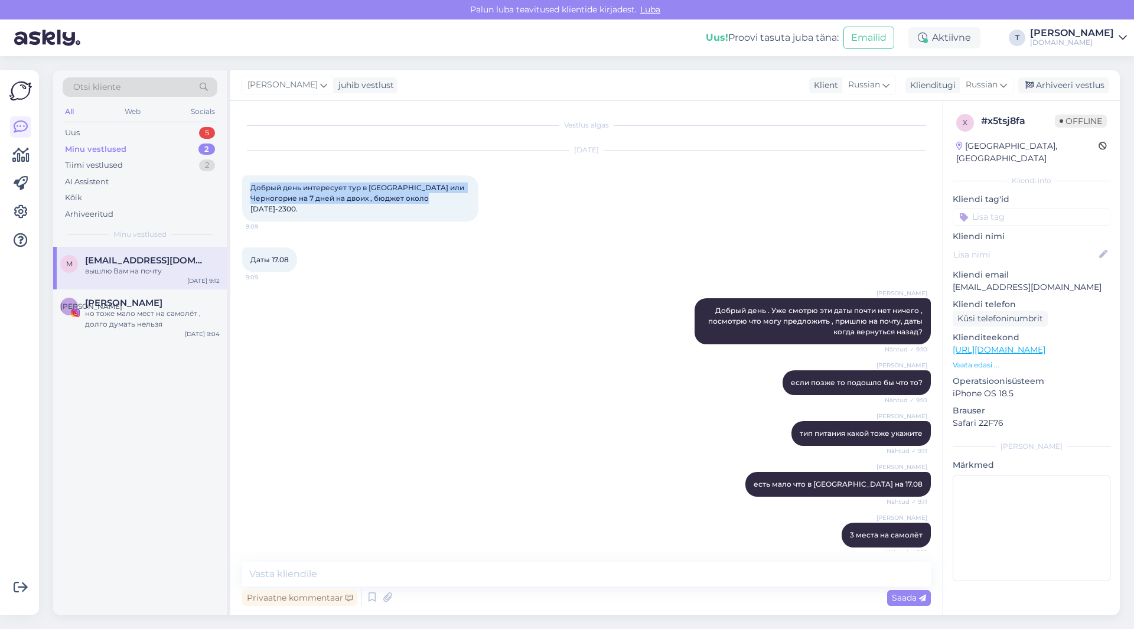
drag, startPoint x: 430, startPoint y: 198, endPoint x: 237, endPoint y: 214, distance: 193.8
click at [243, 187] on div "Добрый день интересует тур в [GEOGRAPHIC_DATA] или Черногорие на 7 дней на двои…" at bounding box center [360, 198] width 236 height 46
copy span "Добрый день интересует тур в [GEOGRAPHIC_DATA] или Черногорие на 7 дней на двои…"
